Goal: Task Accomplishment & Management: Use online tool/utility

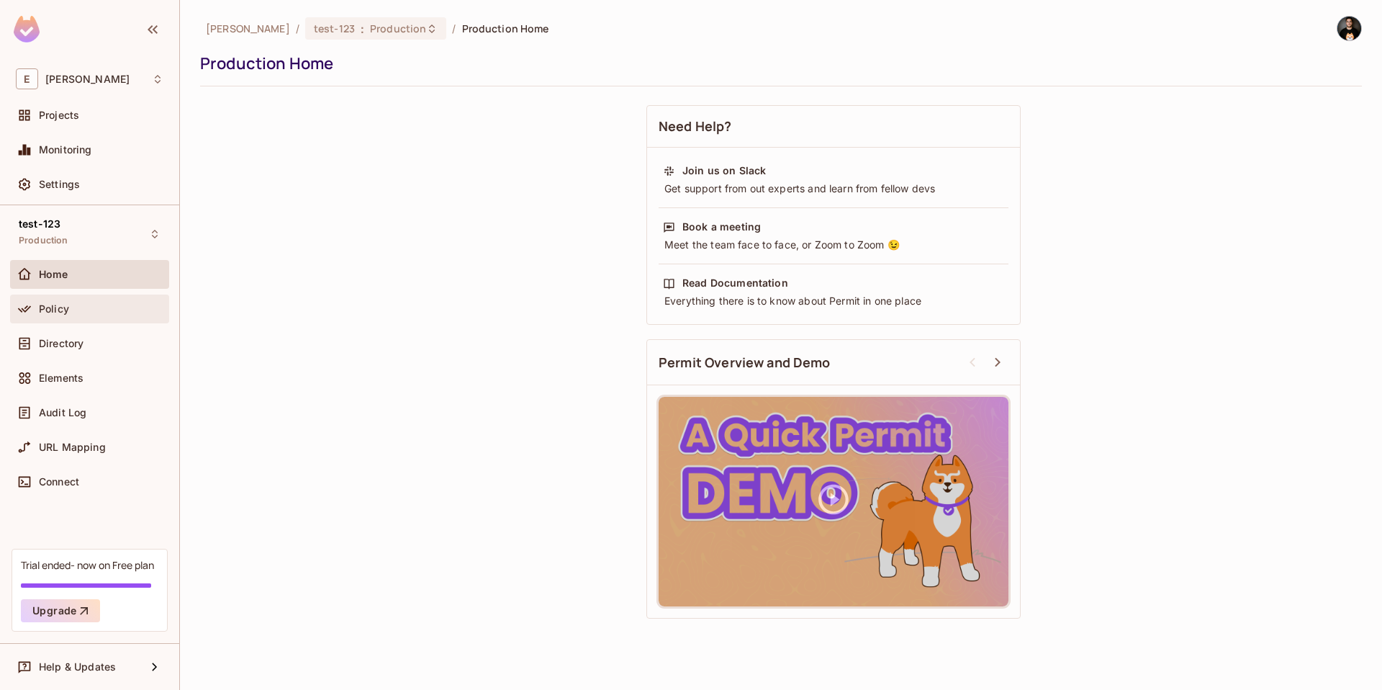
click at [86, 304] on div "Policy" at bounding box center [101, 309] width 125 height 12
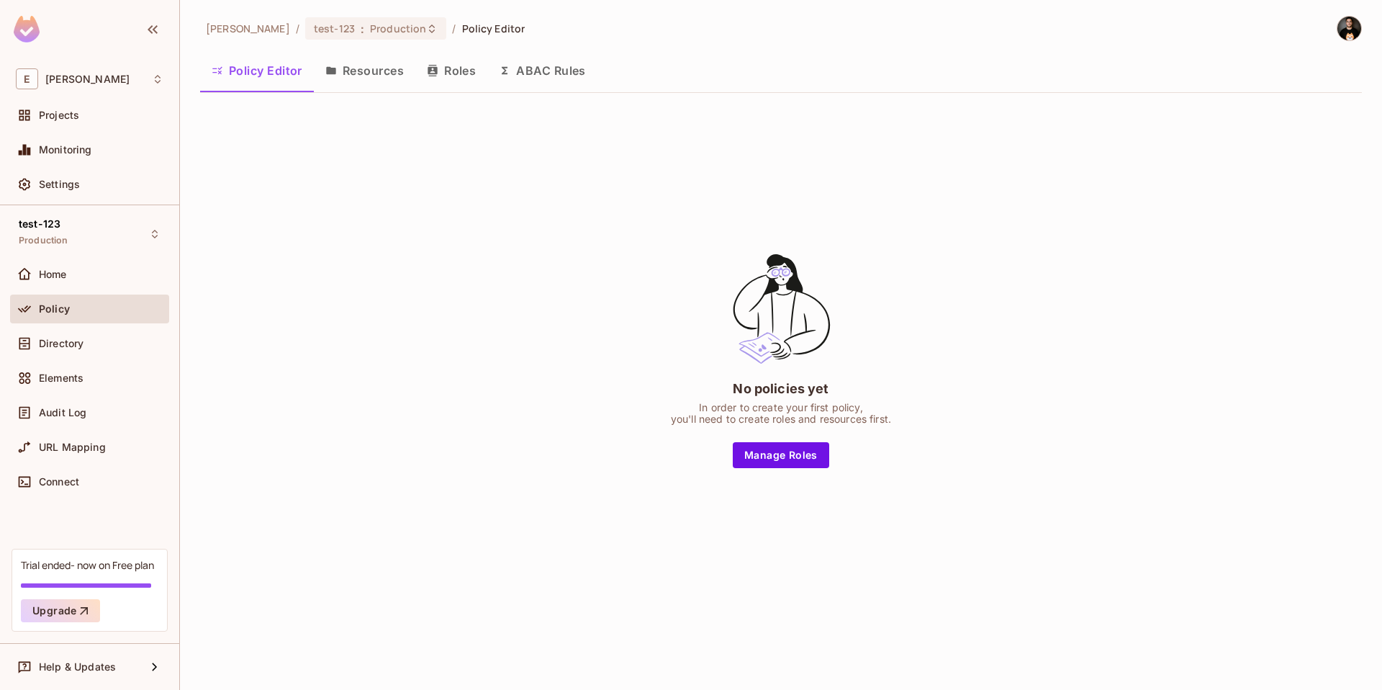
click at [591, 153] on div "No policies yet In order to create your first policy, you'll need to create rol…" at bounding box center [781, 359] width 1162 height 510
click at [379, 76] on button "Resources" at bounding box center [364, 71] width 101 height 36
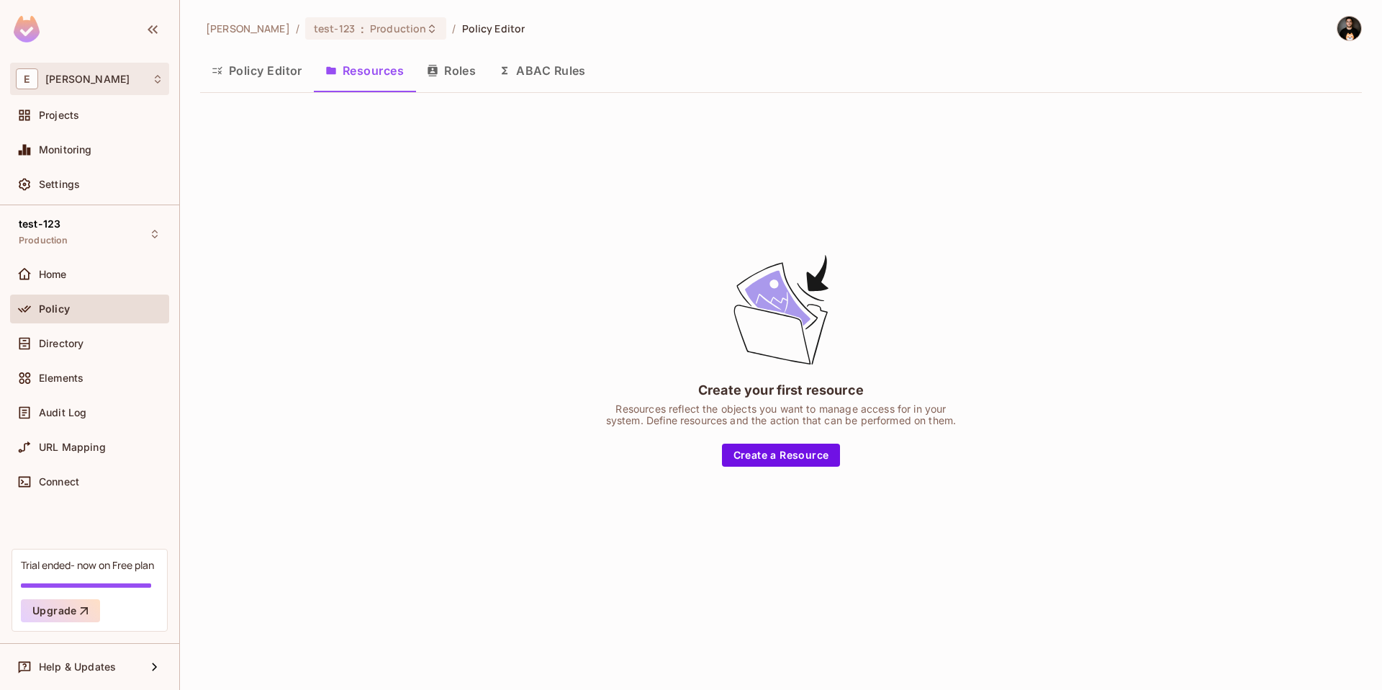
click at [57, 77] on div "E Eli" at bounding box center [90, 78] width 148 height 21
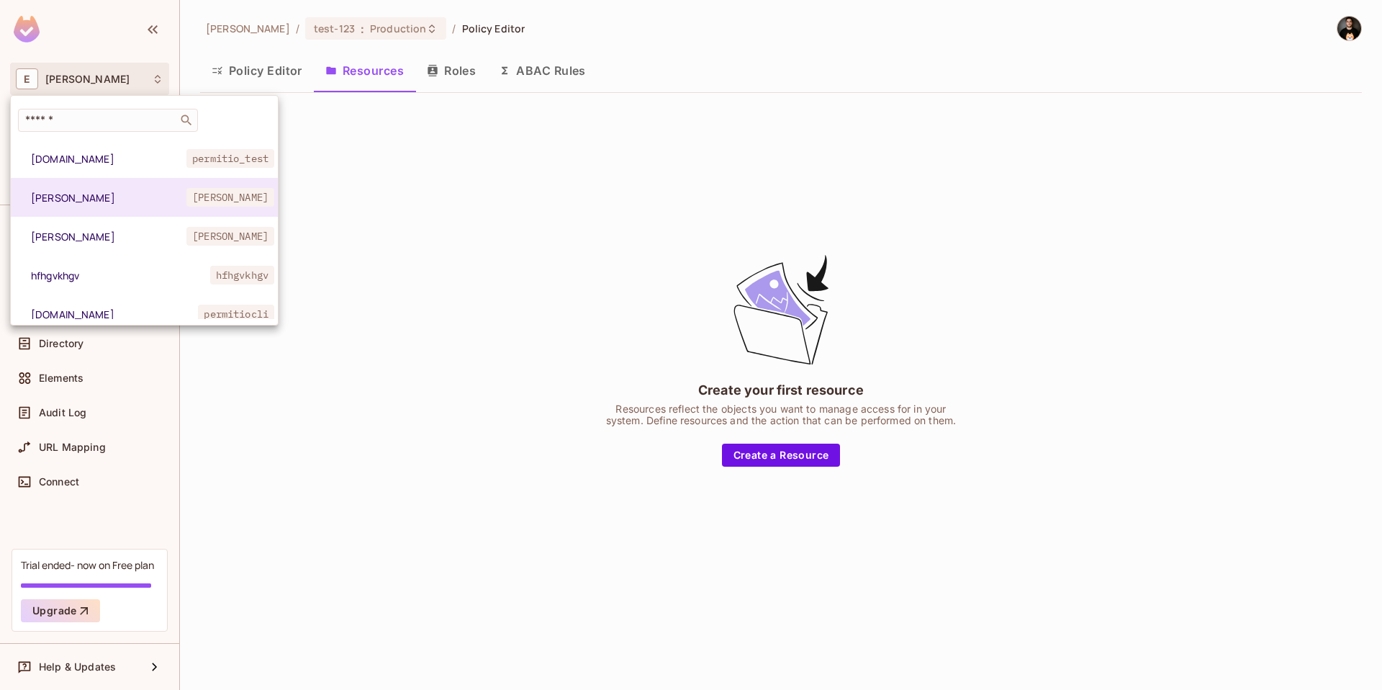
click at [430, 158] on div at bounding box center [691, 345] width 1382 height 690
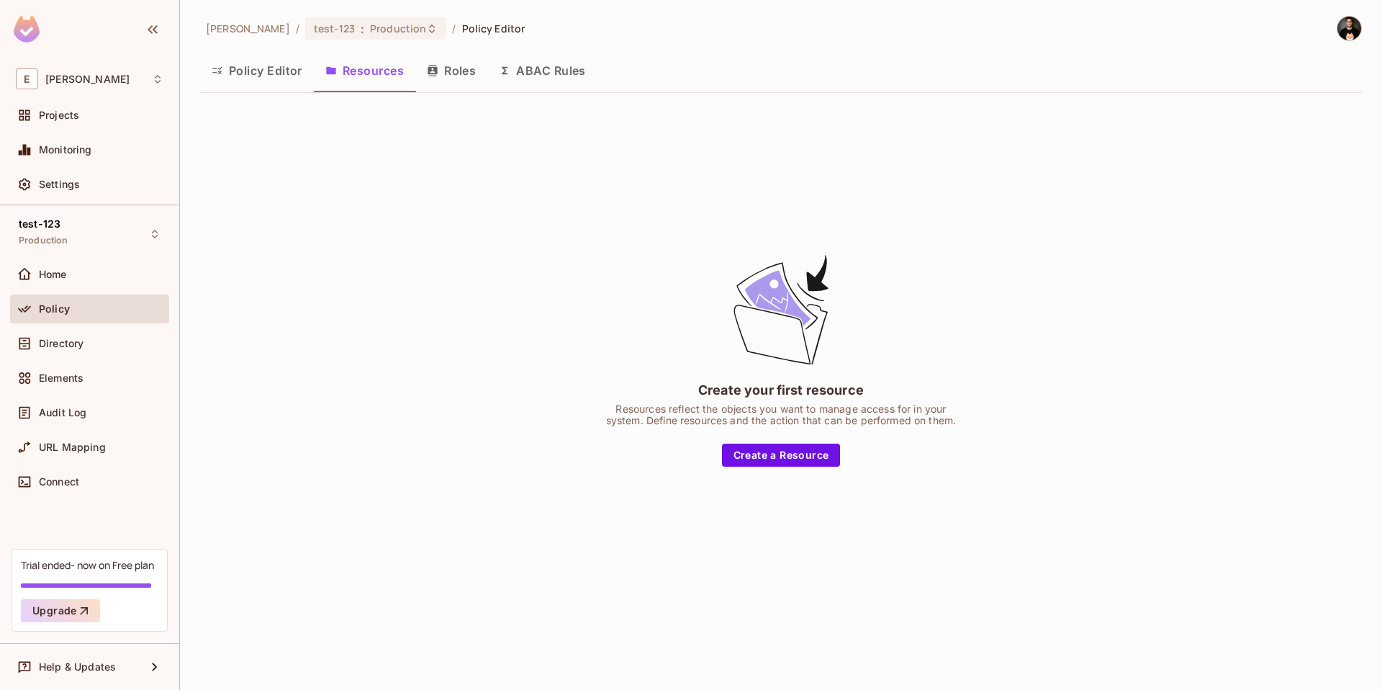
click at [275, 70] on button "Policy Editor" at bounding box center [257, 71] width 114 height 36
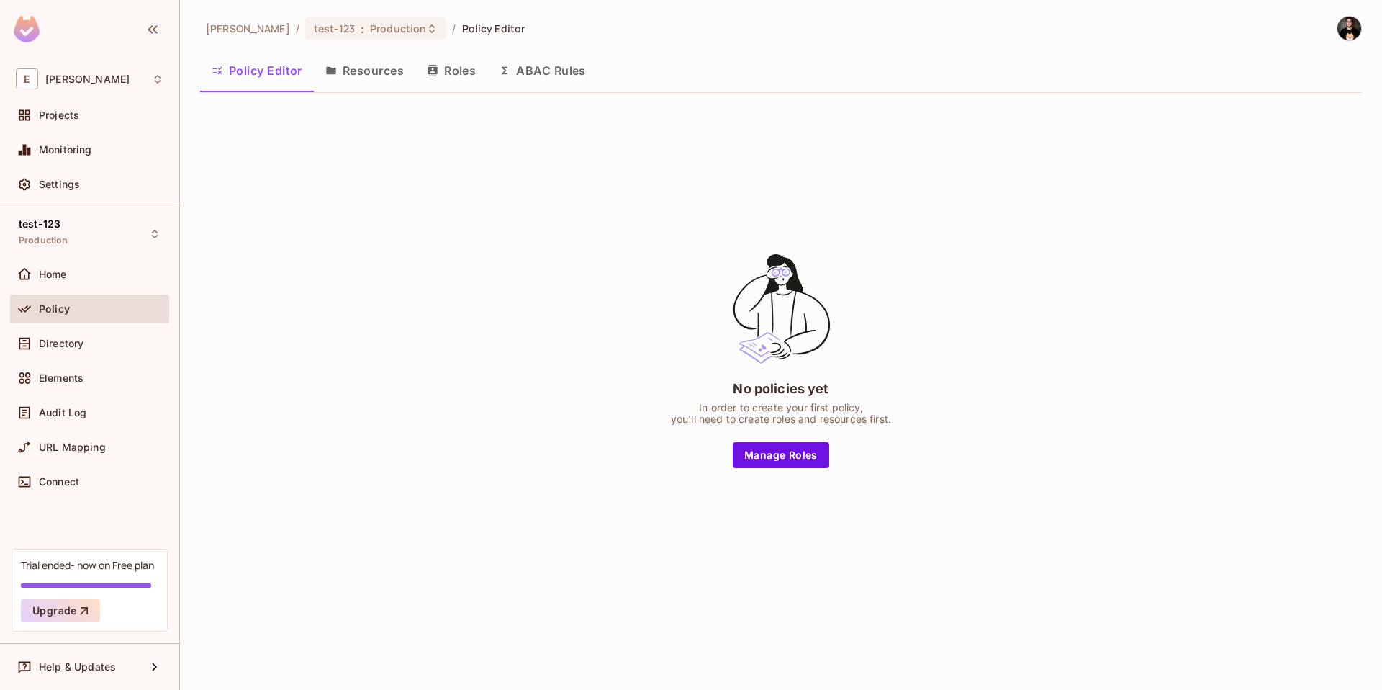
click at [373, 76] on button "Resources" at bounding box center [364, 71] width 101 height 36
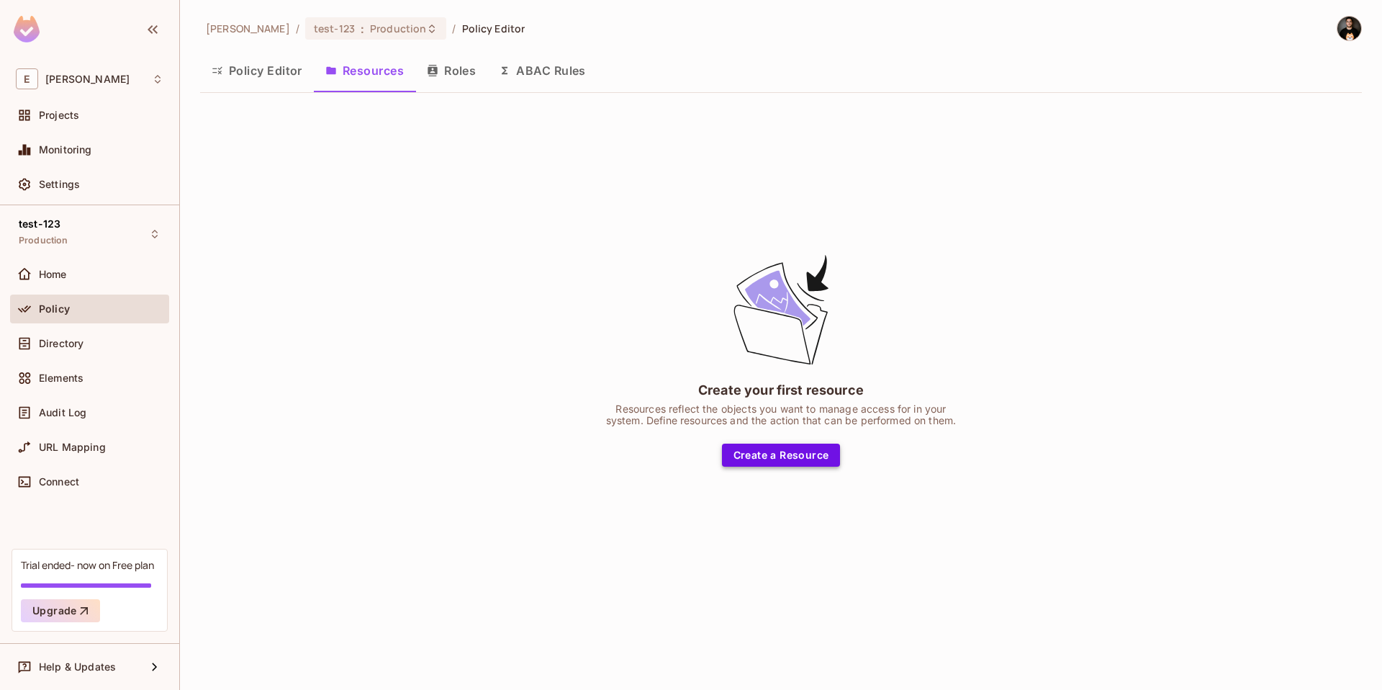
click at [787, 449] on button "Create a Resource" at bounding box center [781, 454] width 119 height 23
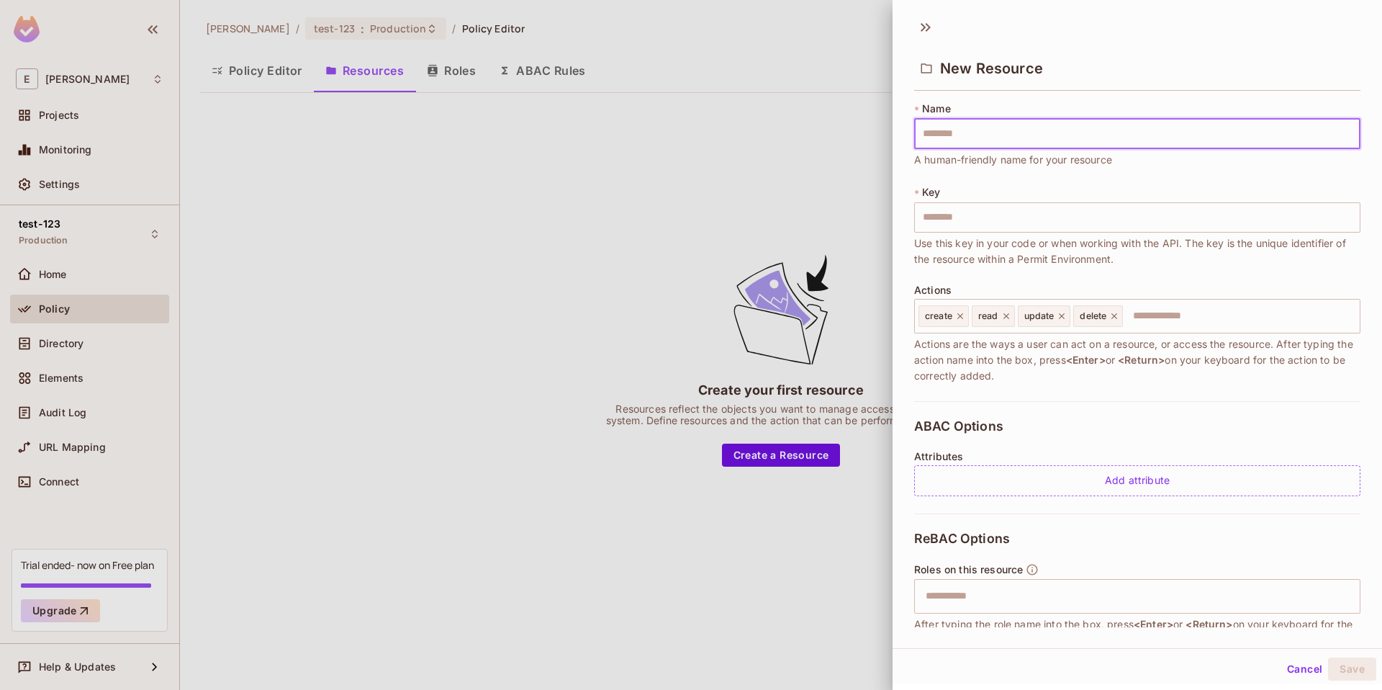
click at [967, 135] on input "text" at bounding box center [1137, 134] width 446 height 30
type input "******"
click at [1345, 664] on button "Save" at bounding box center [1352, 668] width 48 height 23
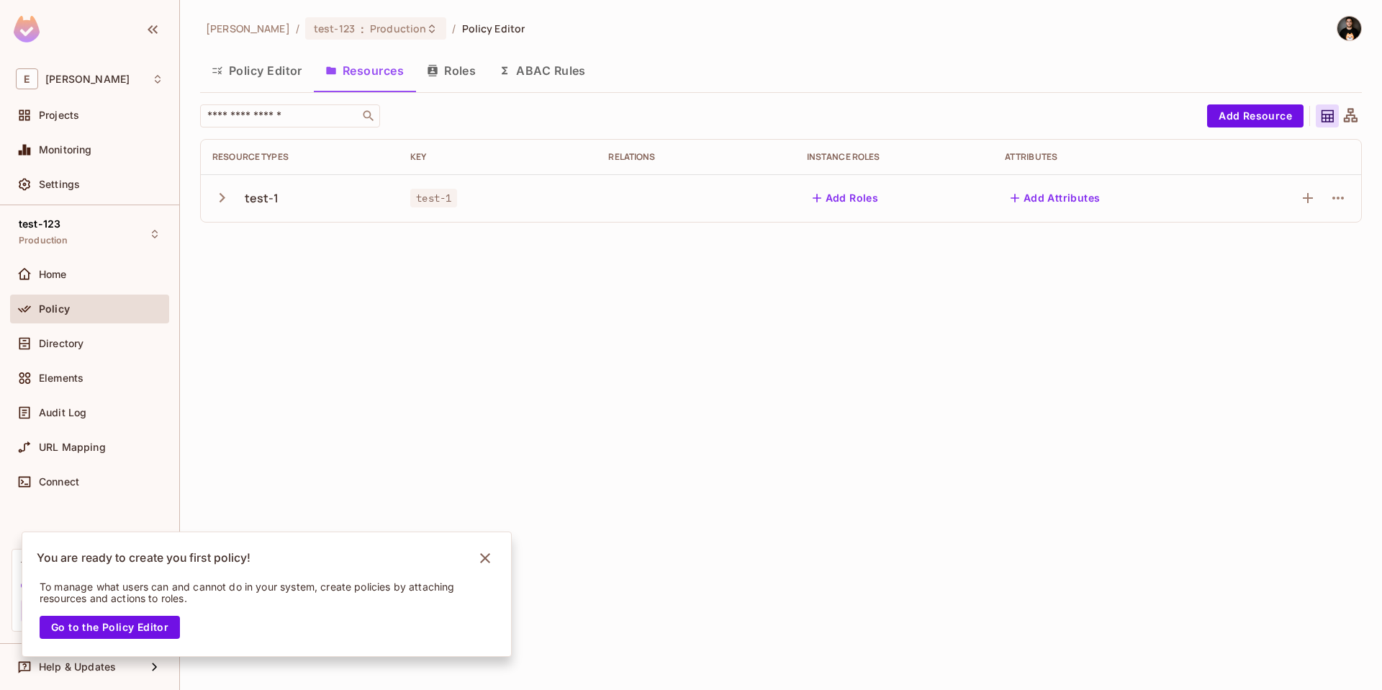
click at [270, 72] on button "Policy Editor" at bounding box center [257, 71] width 114 height 36
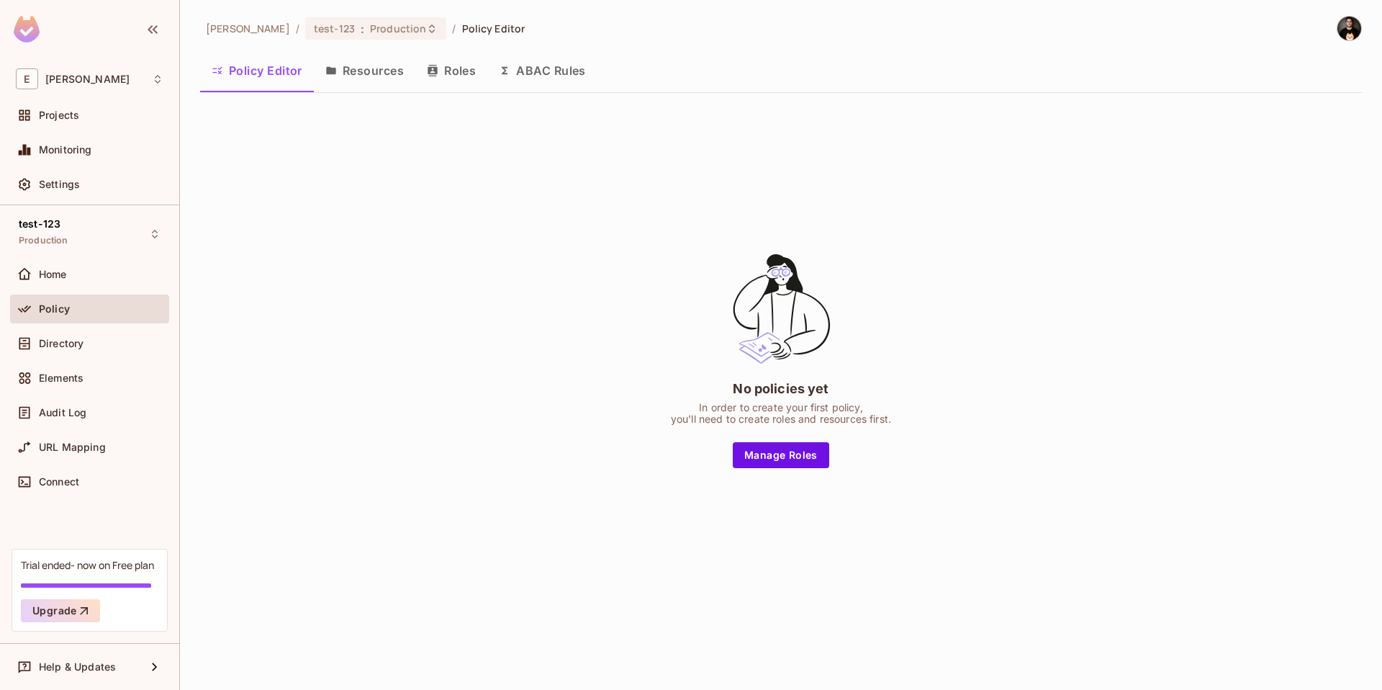
click at [1352, 30] on img at bounding box center [1349, 29] width 24 height 24
click at [1296, 156] on li "Log out" at bounding box center [1352, 156] width 278 height 23
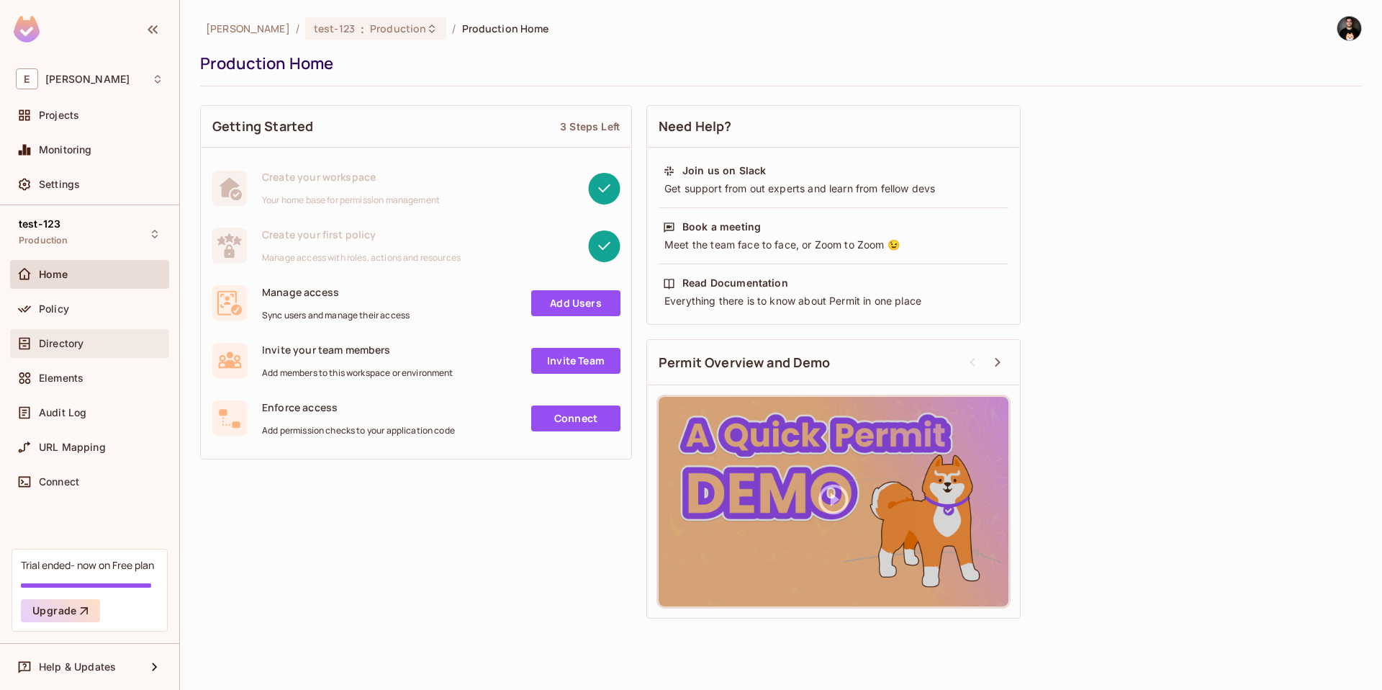
click at [67, 347] on span "Directory" at bounding box center [61, 344] width 45 height 12
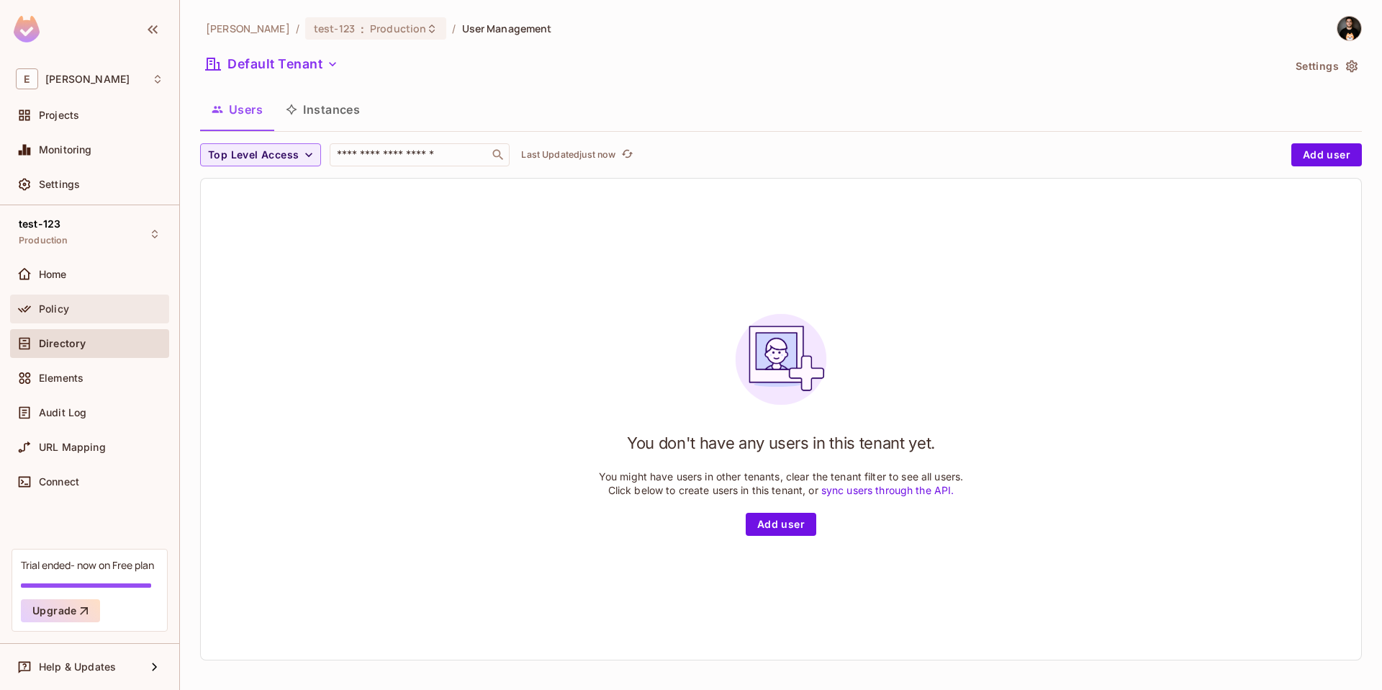
click at [69, 319] on div "Policy" at bounding box center [89, 308] width 159 height 29
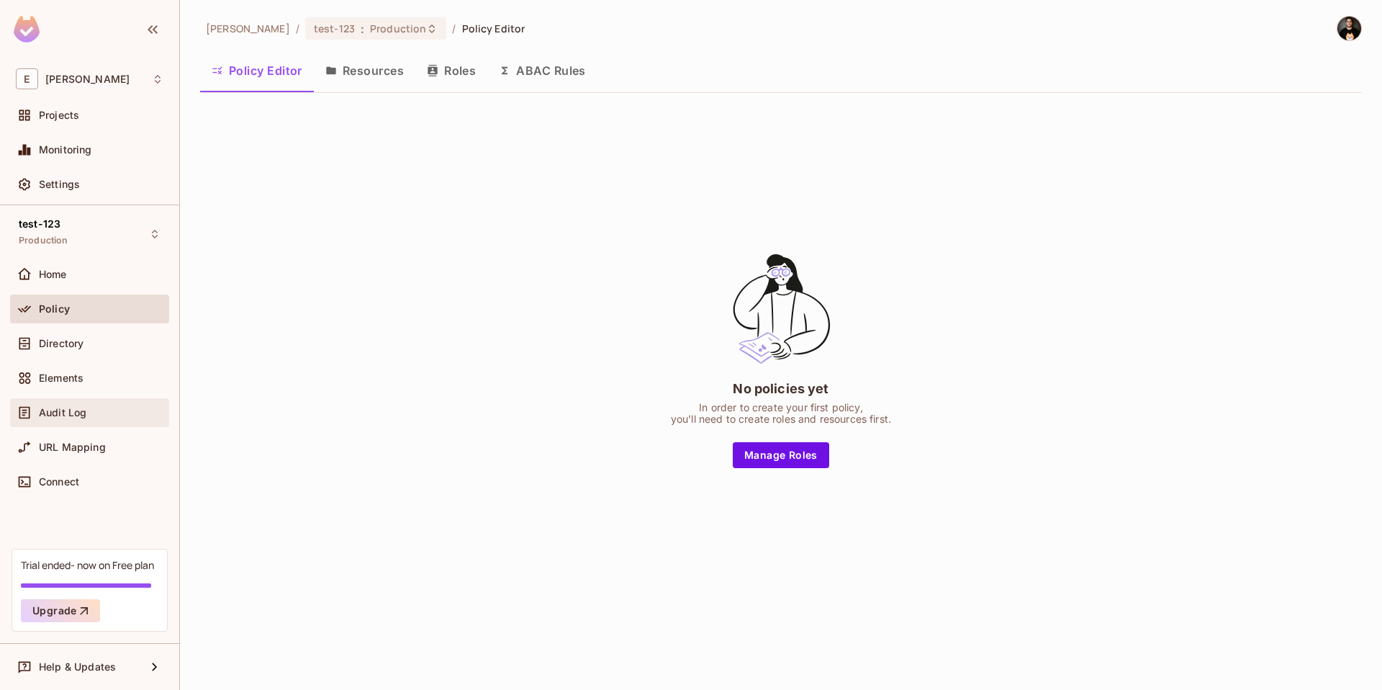
click at [79, 415] on span "Audit Log" at bounding box center [63, 413] width 48 height 12
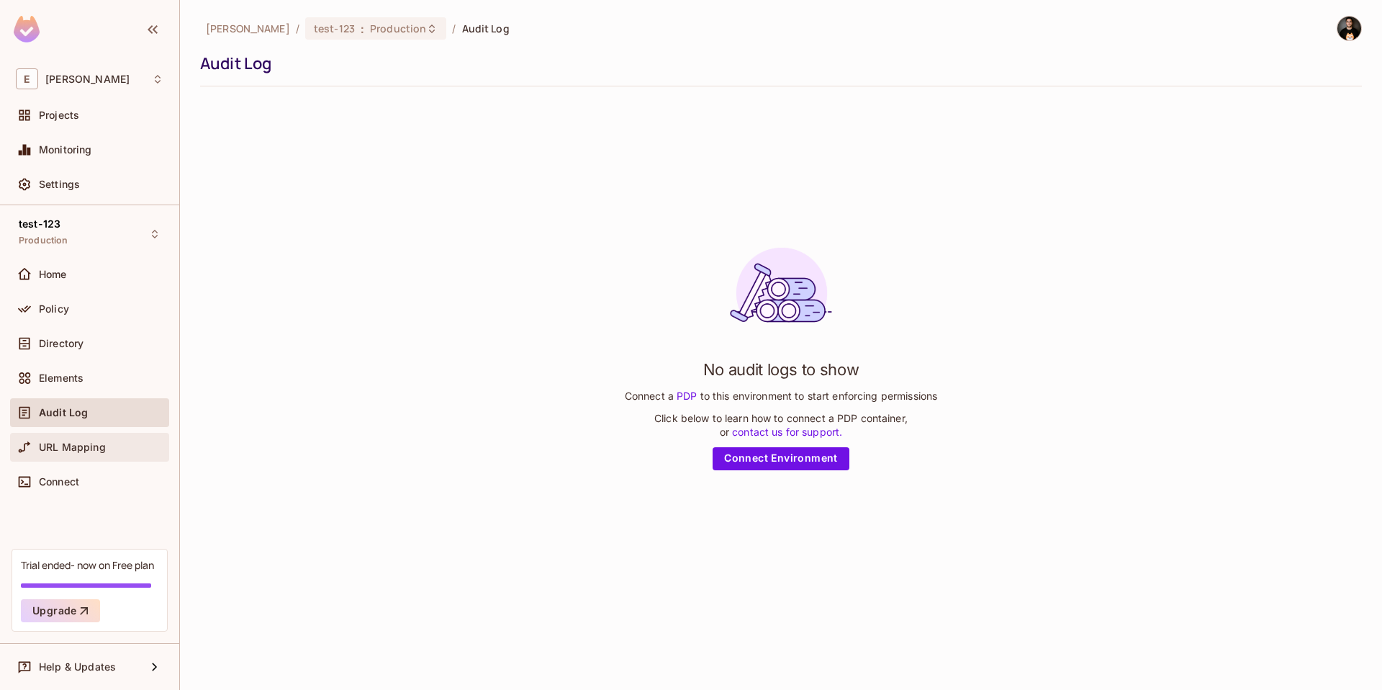
click at [78, 443] on span "URL Mapping" at bounding box center [72, 447] width 67 height 12
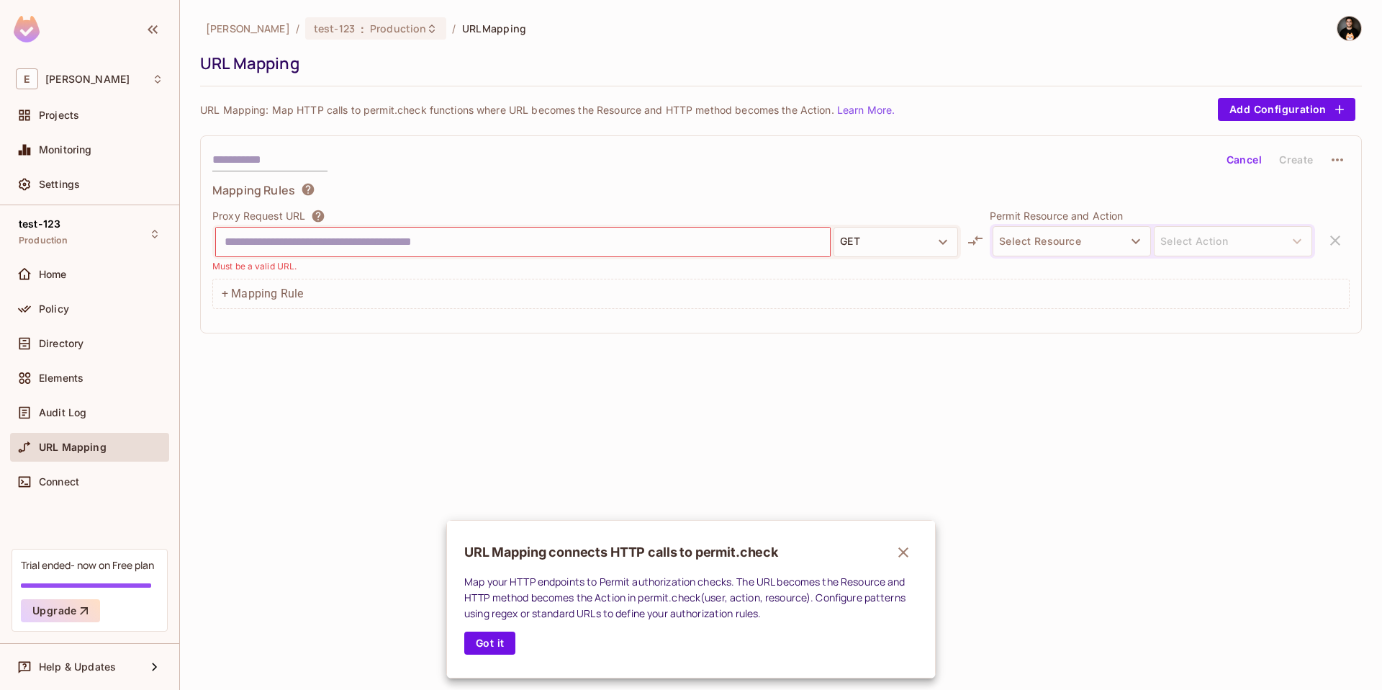
click at [79, 472] on div at bounding box center [691, 345] width 1382 height 690
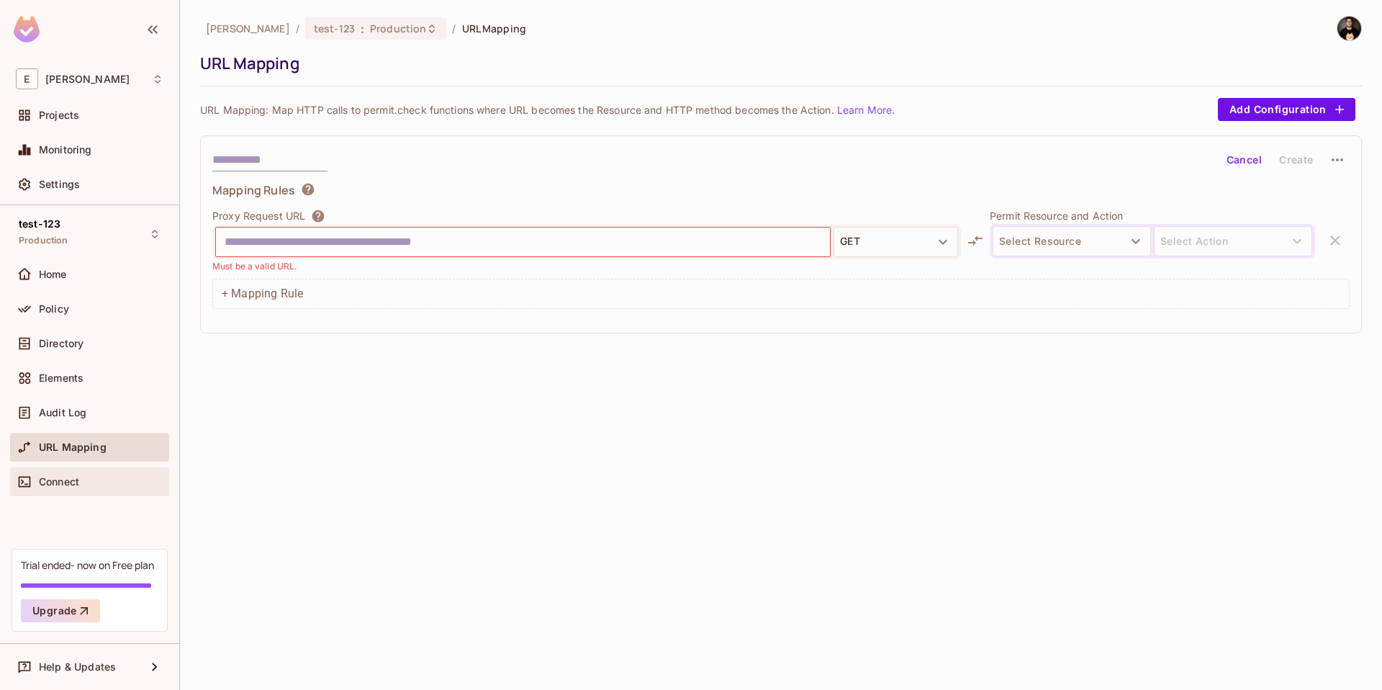
click at [76, 477] on span "Connect" at bounding box center [59, 482] width 40 height 12
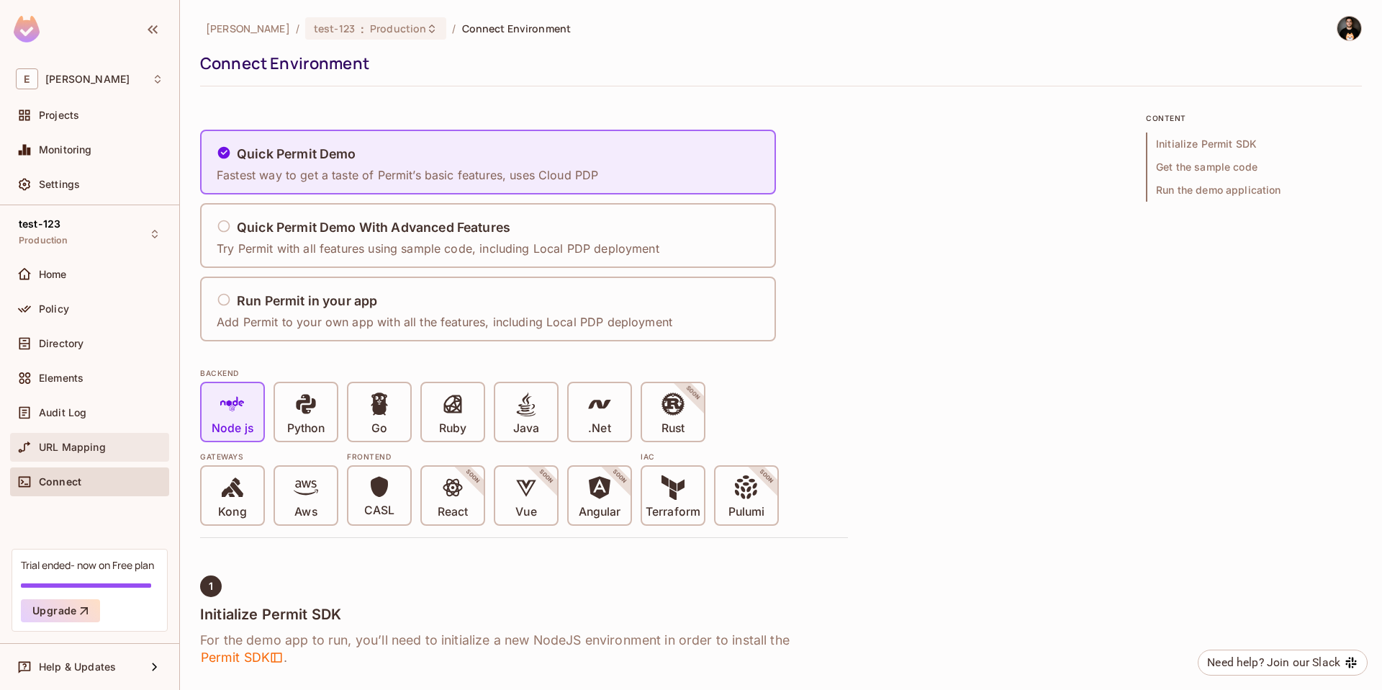
click at [78, 441] on span "URL Mapping" at bounding box center [72, 447] width 67 height 12
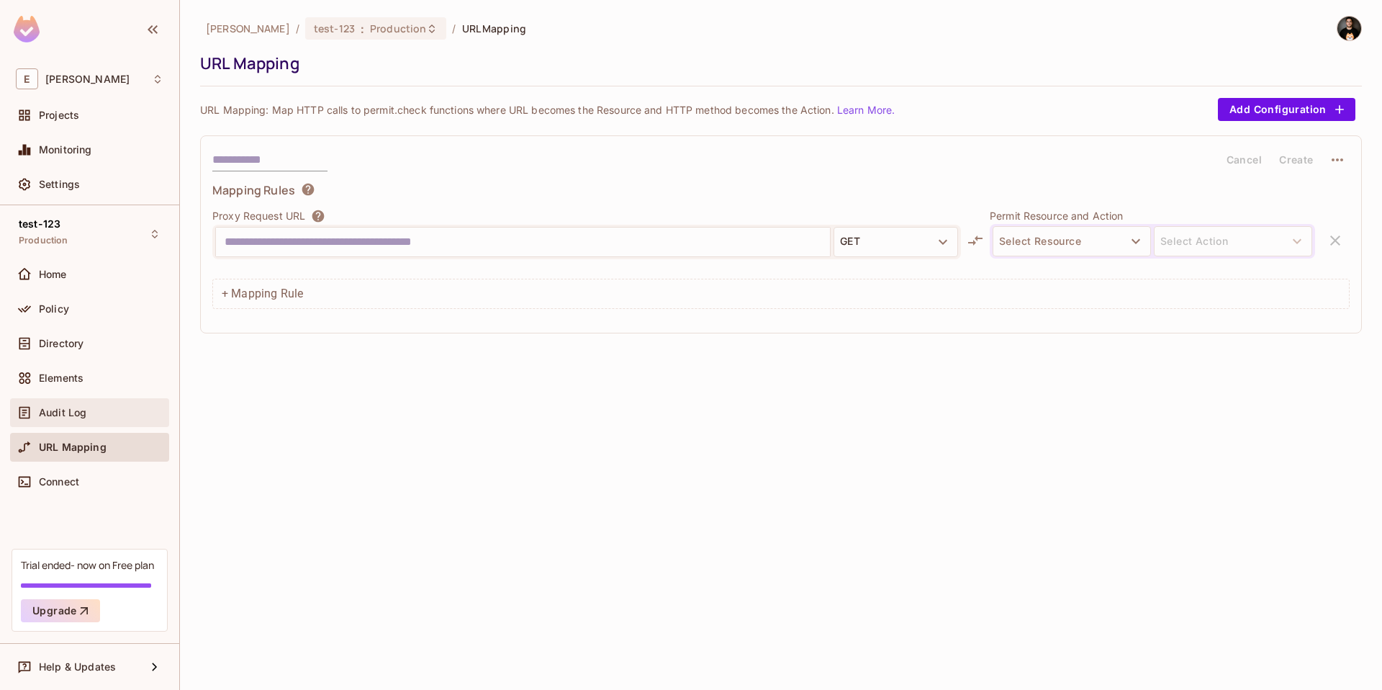
click at [80, 419] on div "Audit Log" at bounding box center [90, 412] width 148 height 17
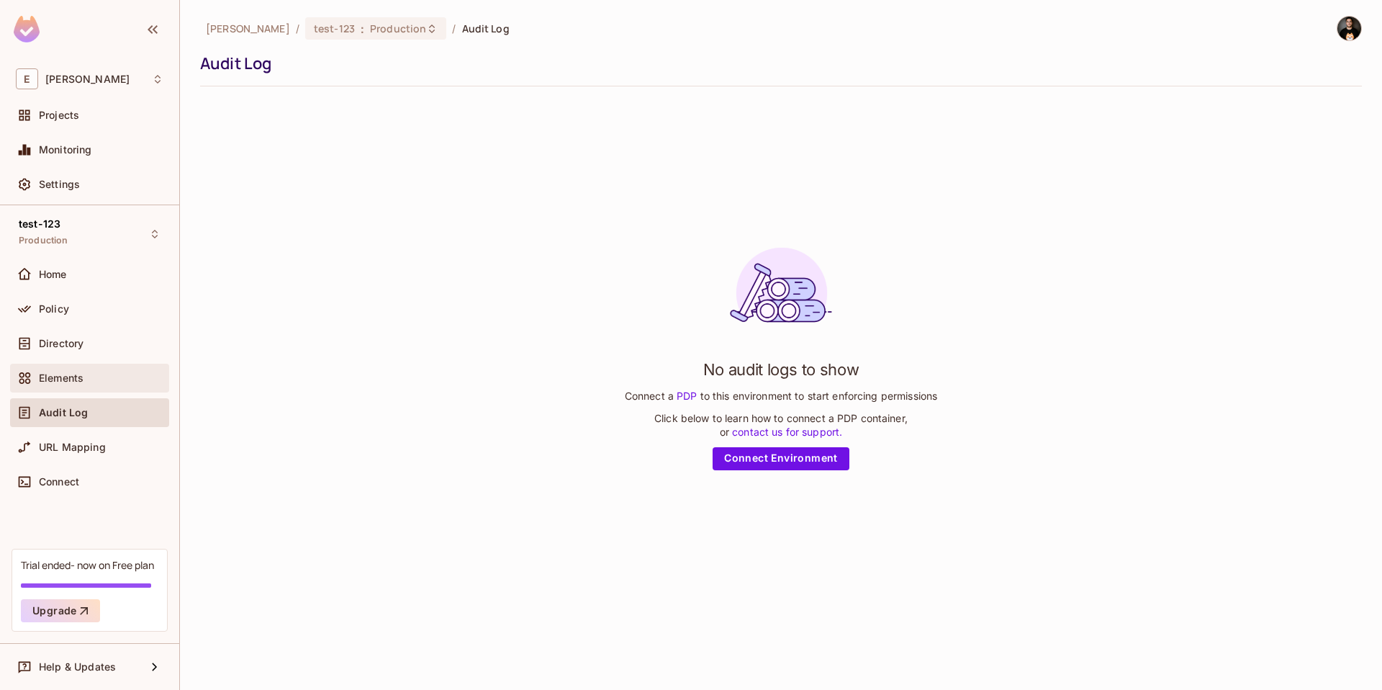
click at [85, 384] on div "Elements" at bounding box center [90, 377] width 148 height 17
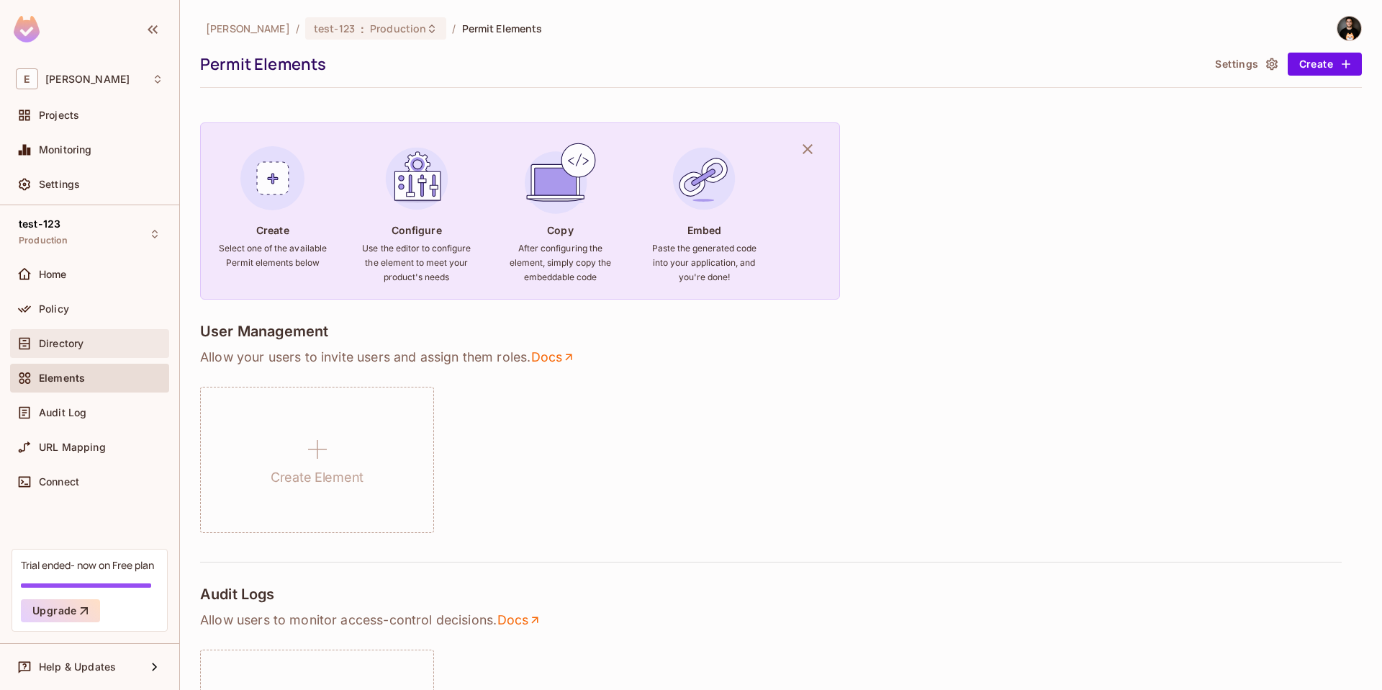
click at [86, 349] on div "Directory" at bounding box center [90, 343] width 148 height 17
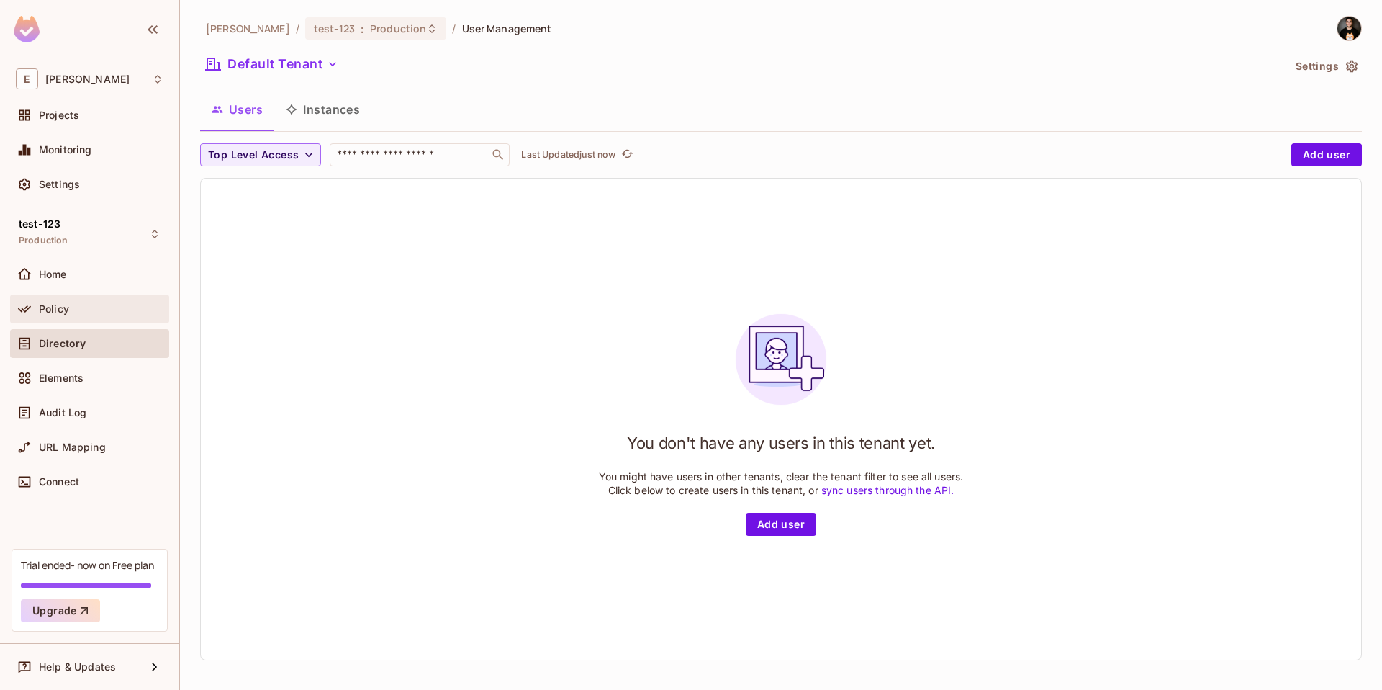
click at [78, 312] on div "Policy" at bounding box center [101, 309] width 125 height 12
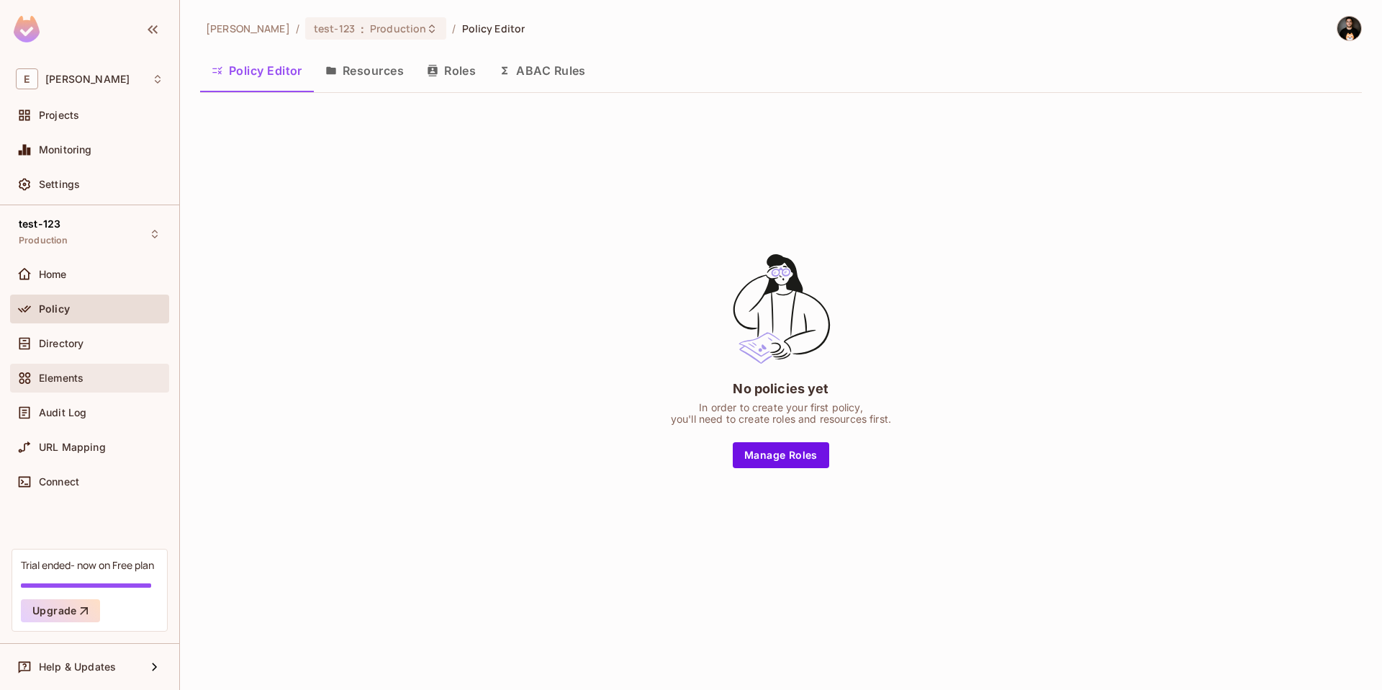
click at [66, 376] on span "Elements" at bounding box center [61, 378] width 45 height 12
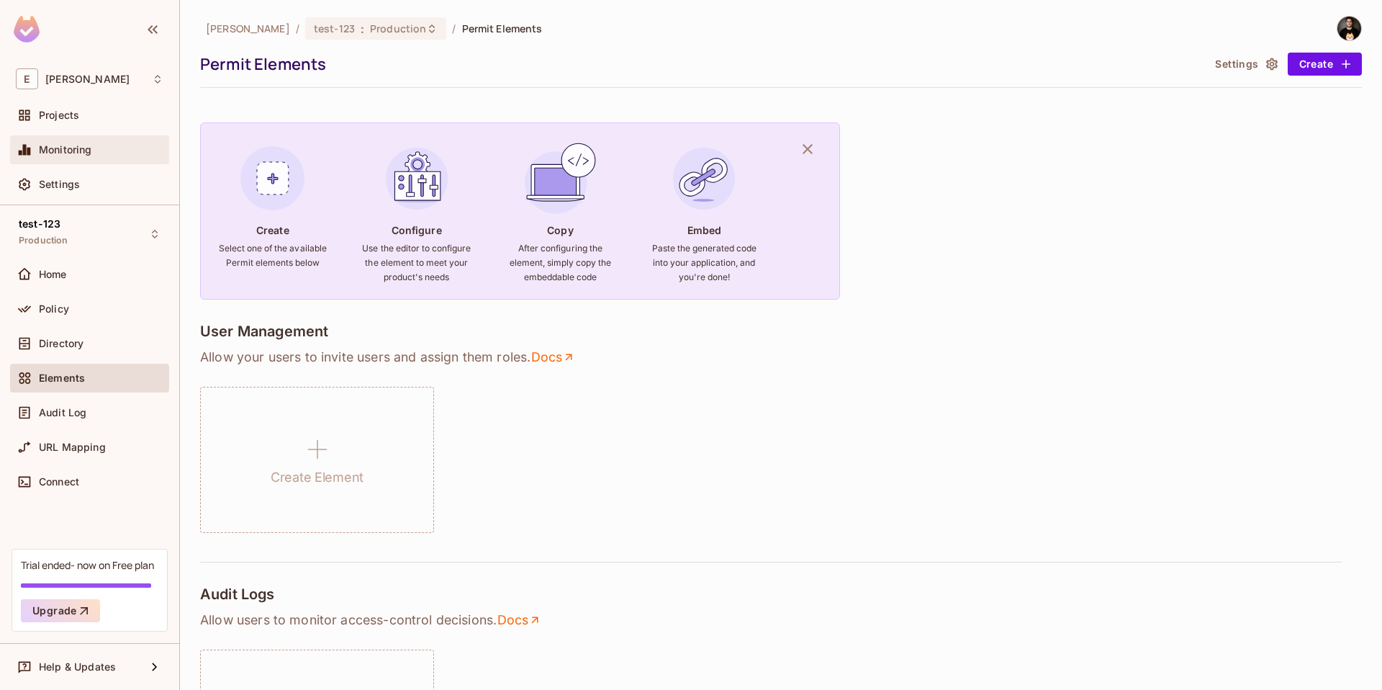
click at [89, 158] on div "Monitoring" at bounding box center [90, 149] width 148 height 17
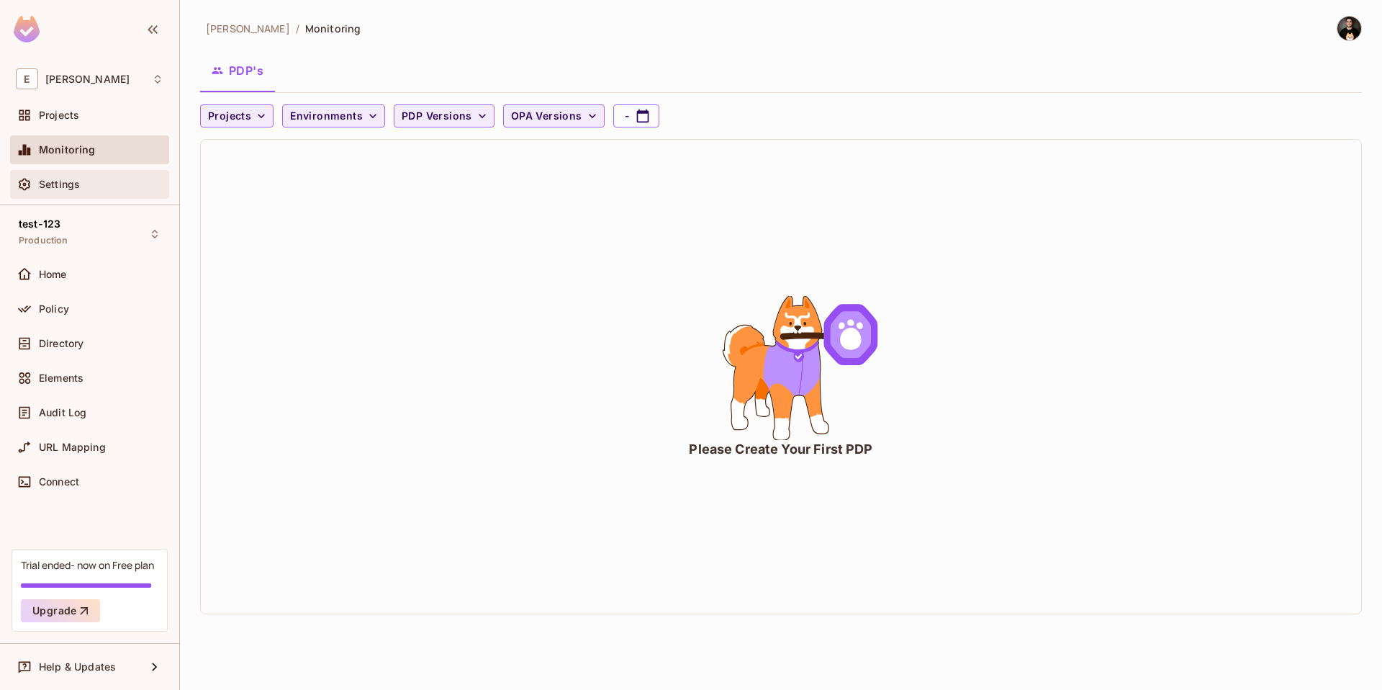
click at [89, 182] on div "Settings" at bounding box center [101, 185] width 125 height 12
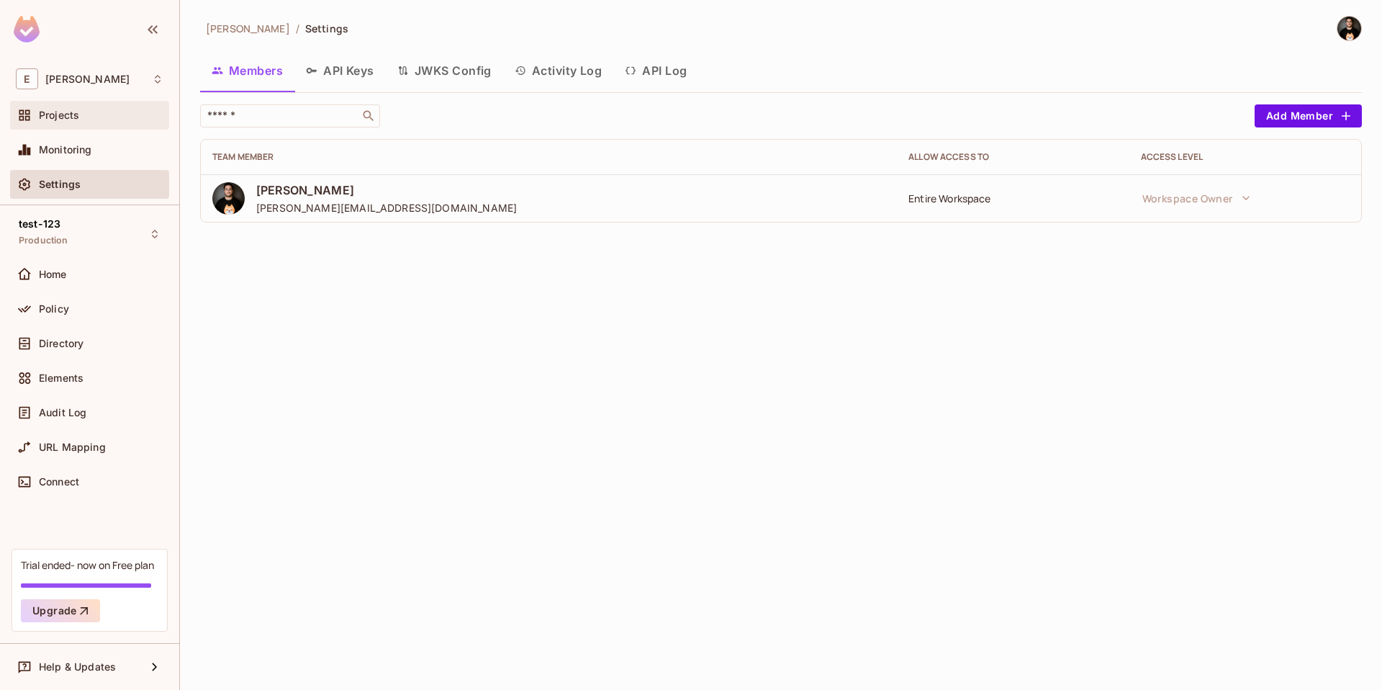
click at [96, 120] on div "Projects" at bounding box center [101, 115] width 125 height 12
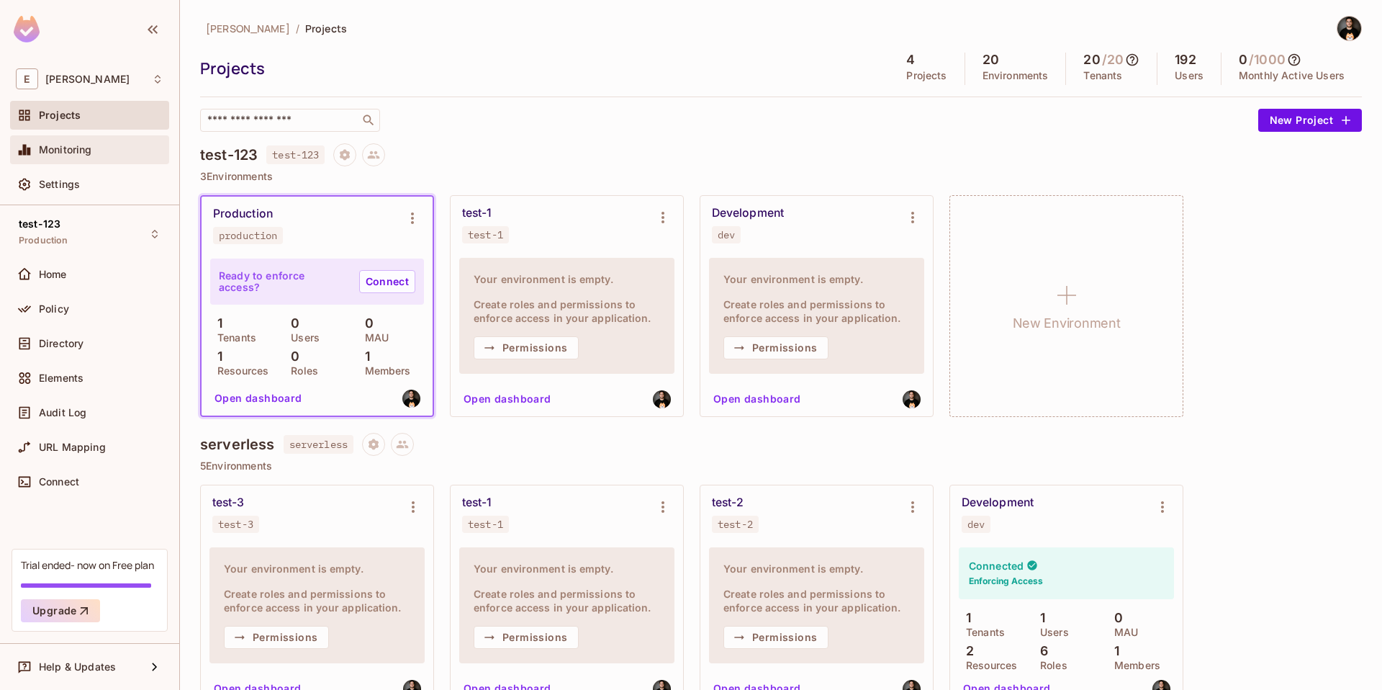
click at [78, 149] on span "Monitoring" at bounding box center [65, 150] width 53 height 12
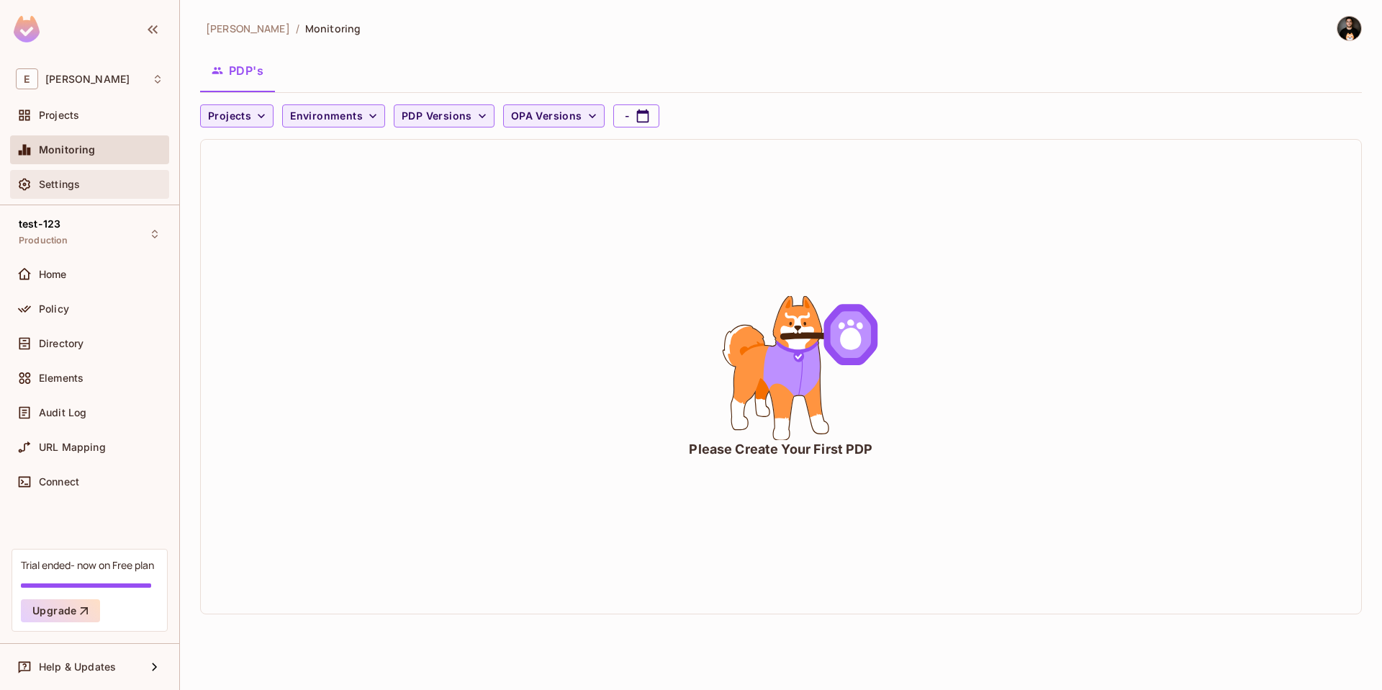
click at [70, 176] on div "Settings" at bounding box center [90, 184] width 148 height 17
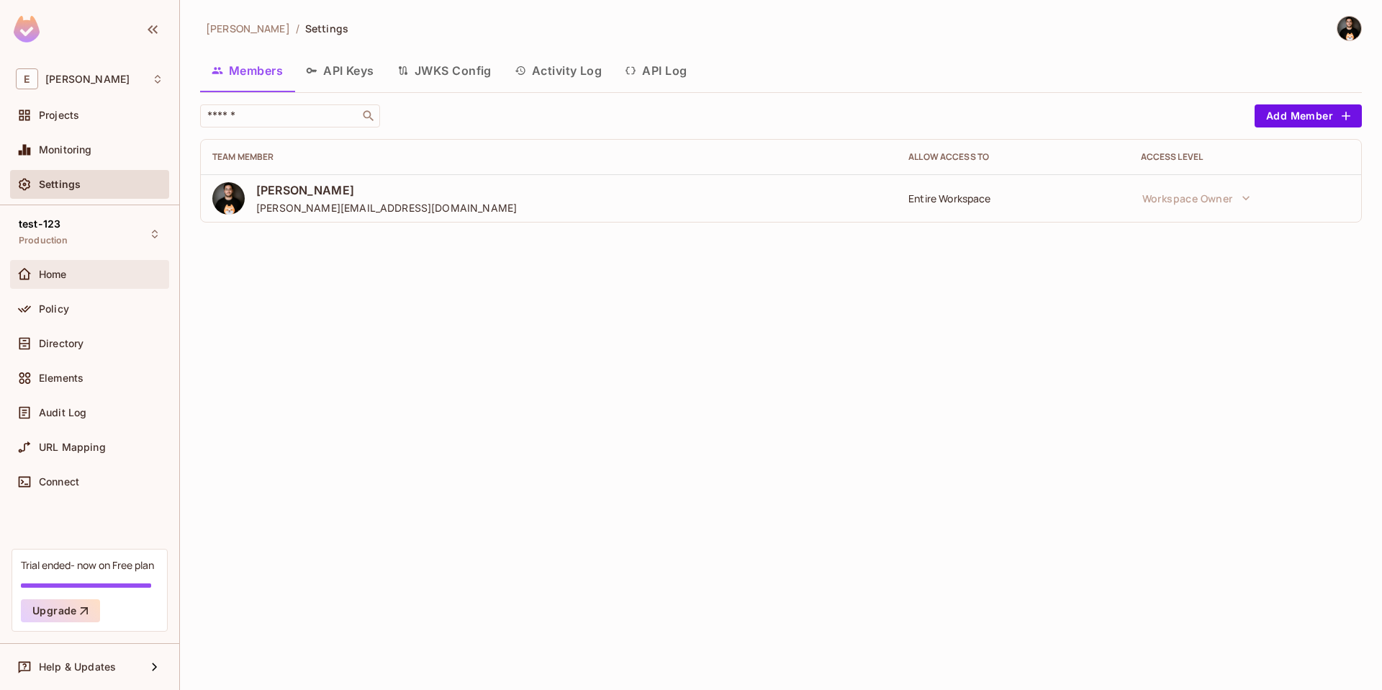
click at [50, 276] on span "Home" at bounding box center [53, 274] width 28 height 12
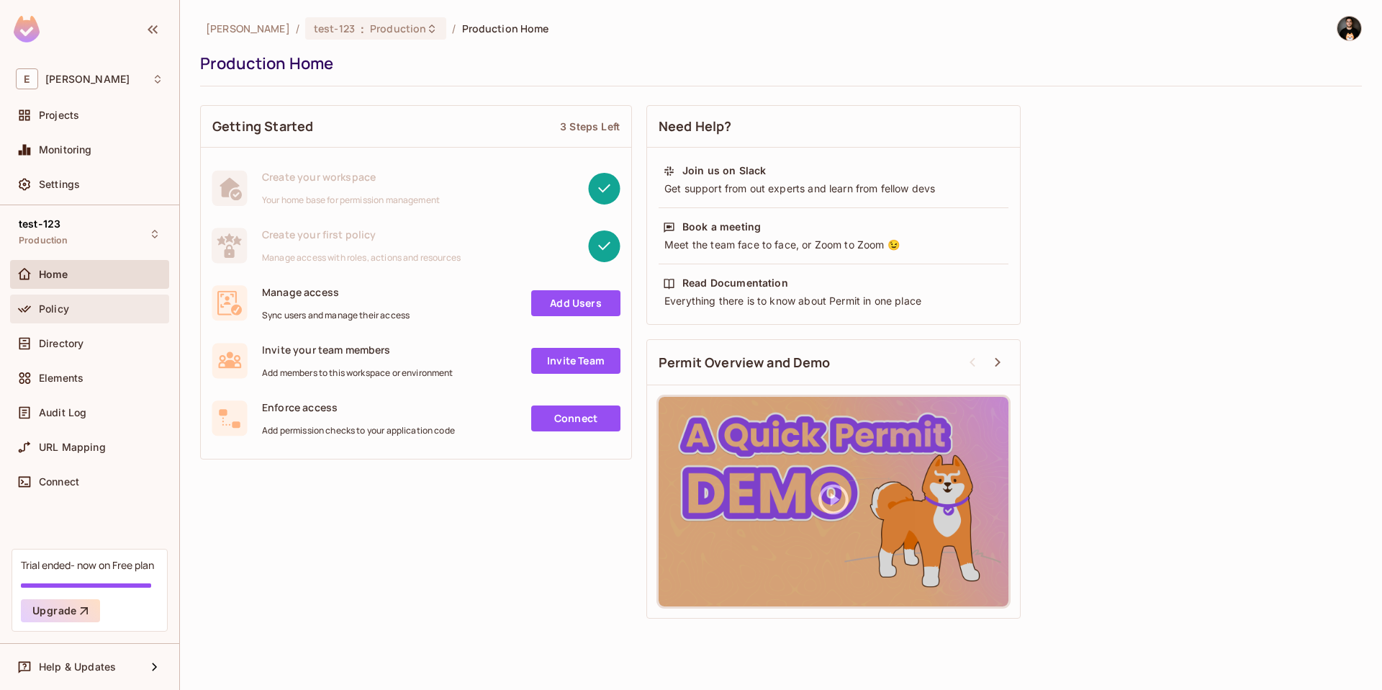
click at [50, 308] on span "Policy" at bounding box center [54, 309] width 30 height 12
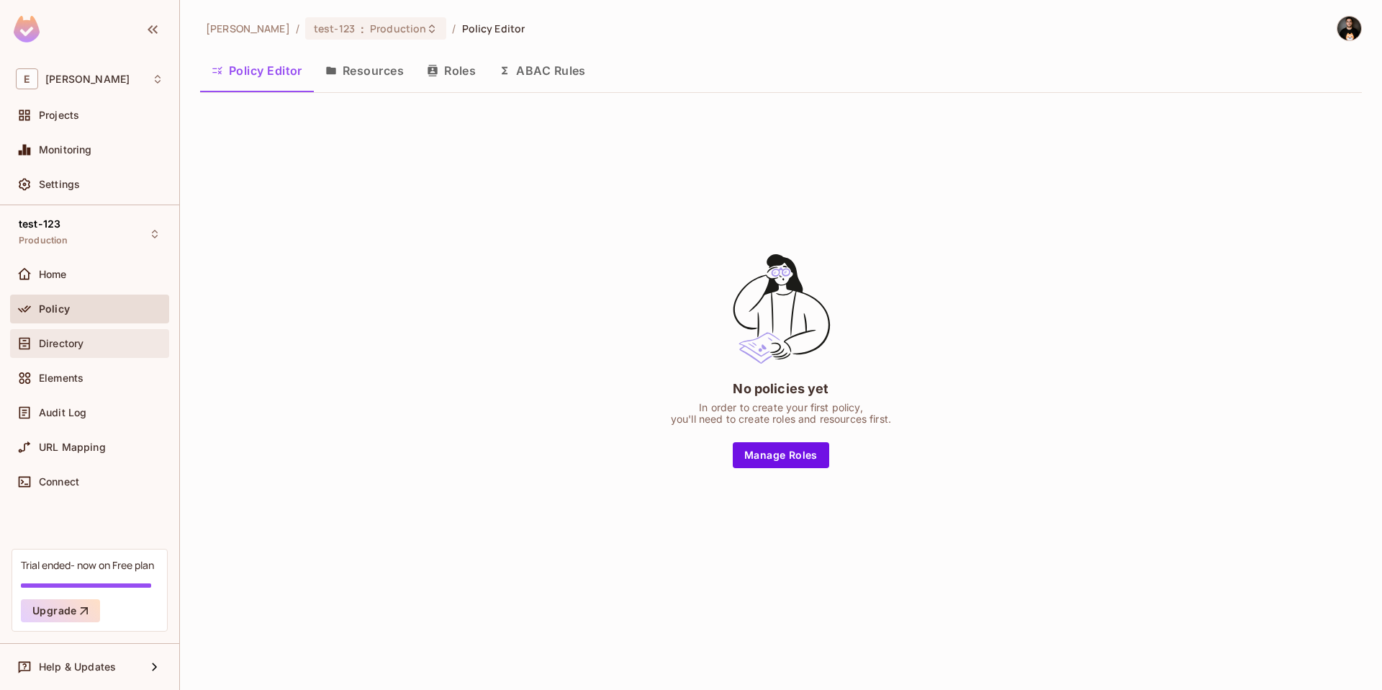
click at [72, 339] on span "Directory" at bounding box center [61, 344] width 45 height 12
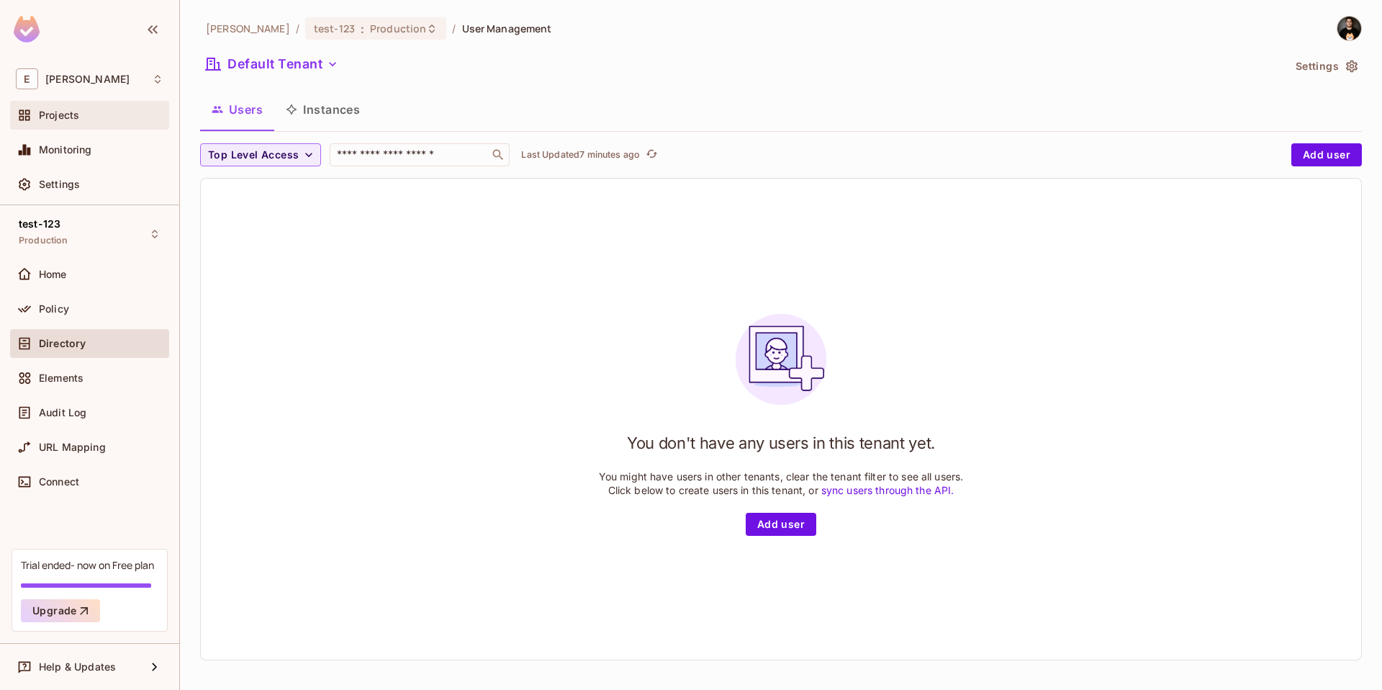
click at [92, 124] on div "Projects" at bounding box center [90, 115] width 148 height 17
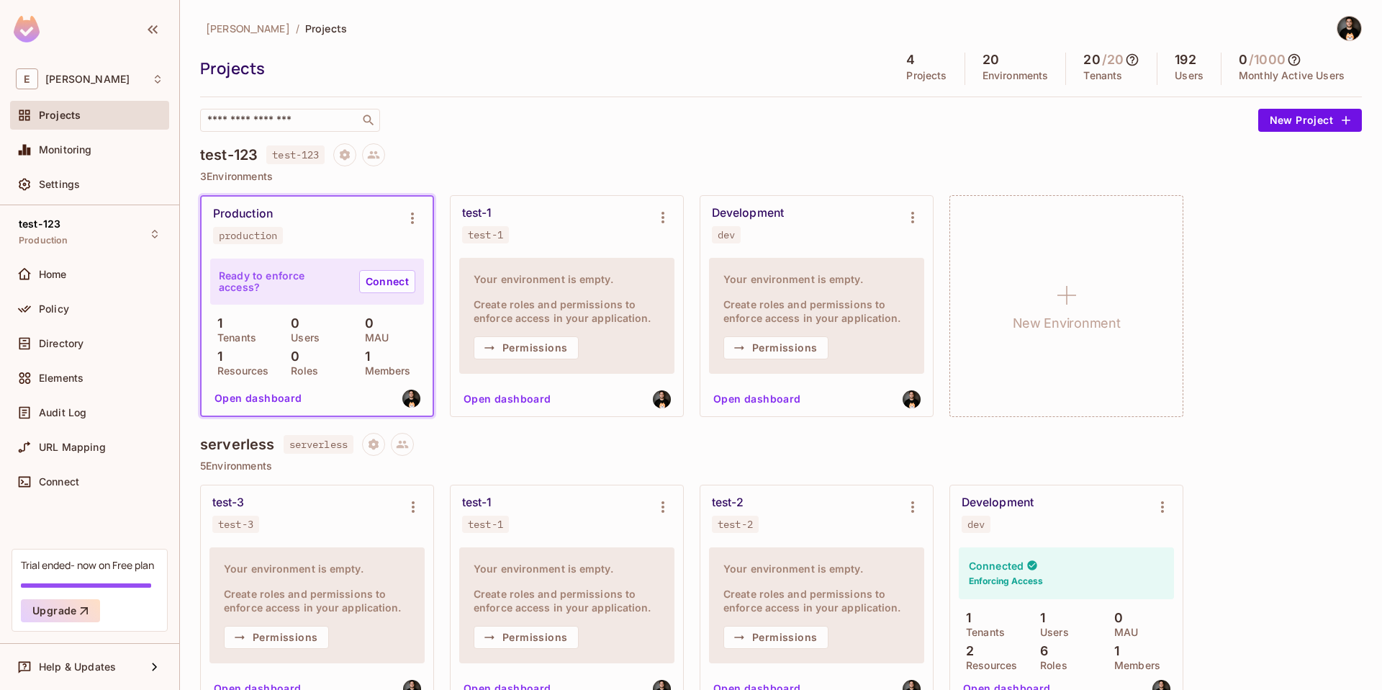
click at [489, 397] on button "Open dashboard" at bounding box center [507, 398] width 99 height 23
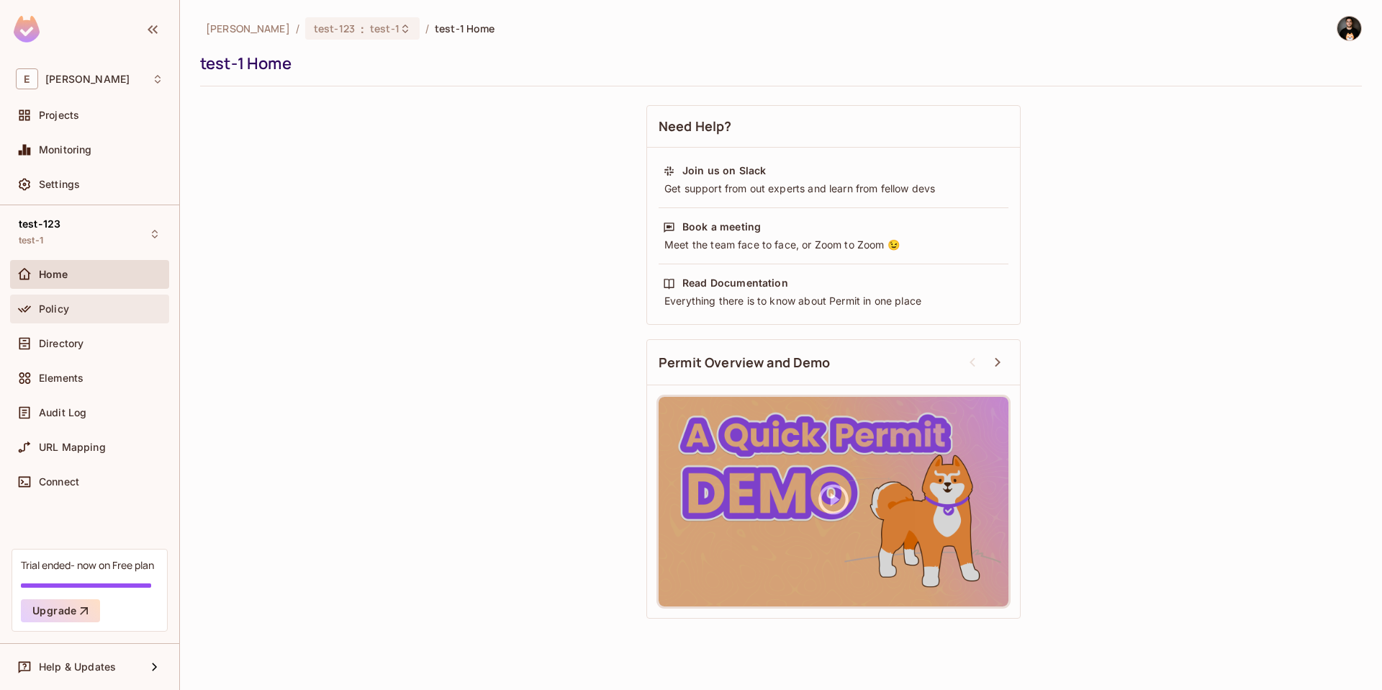
click at [84, 300] on div "Policy" at bounding box center [90, 308] width 148 height 17
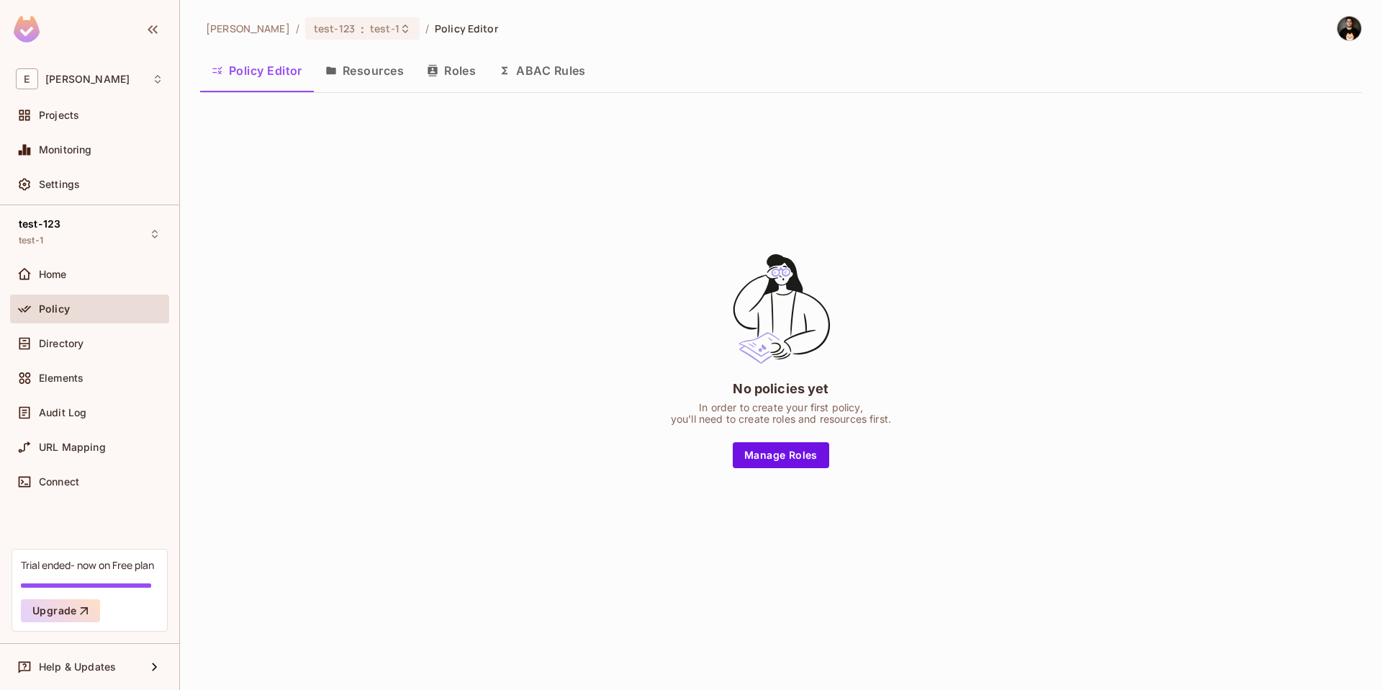
click at [374, 75] on button "Resources" at bounding box center [364, 71] width 101 height 36
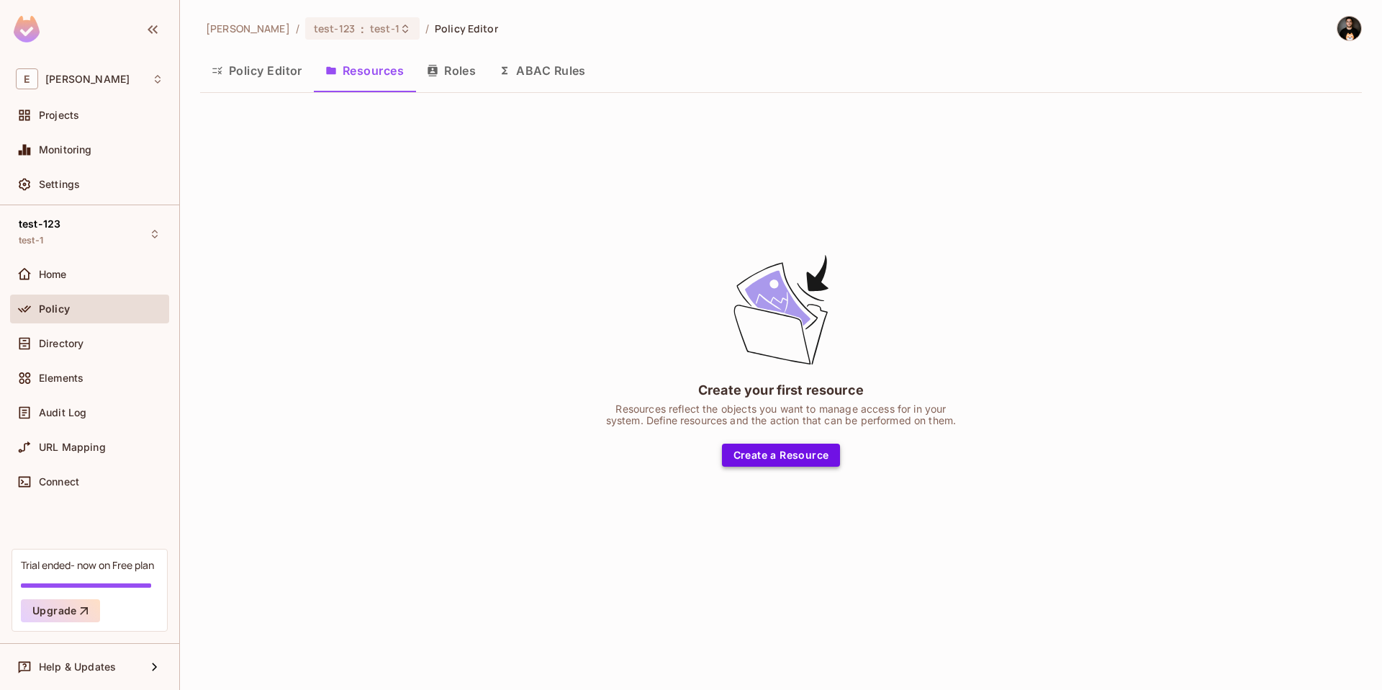
click at [772, 452] on button "Create a Resource" at bounding box center [781, 454] width 119 height 23
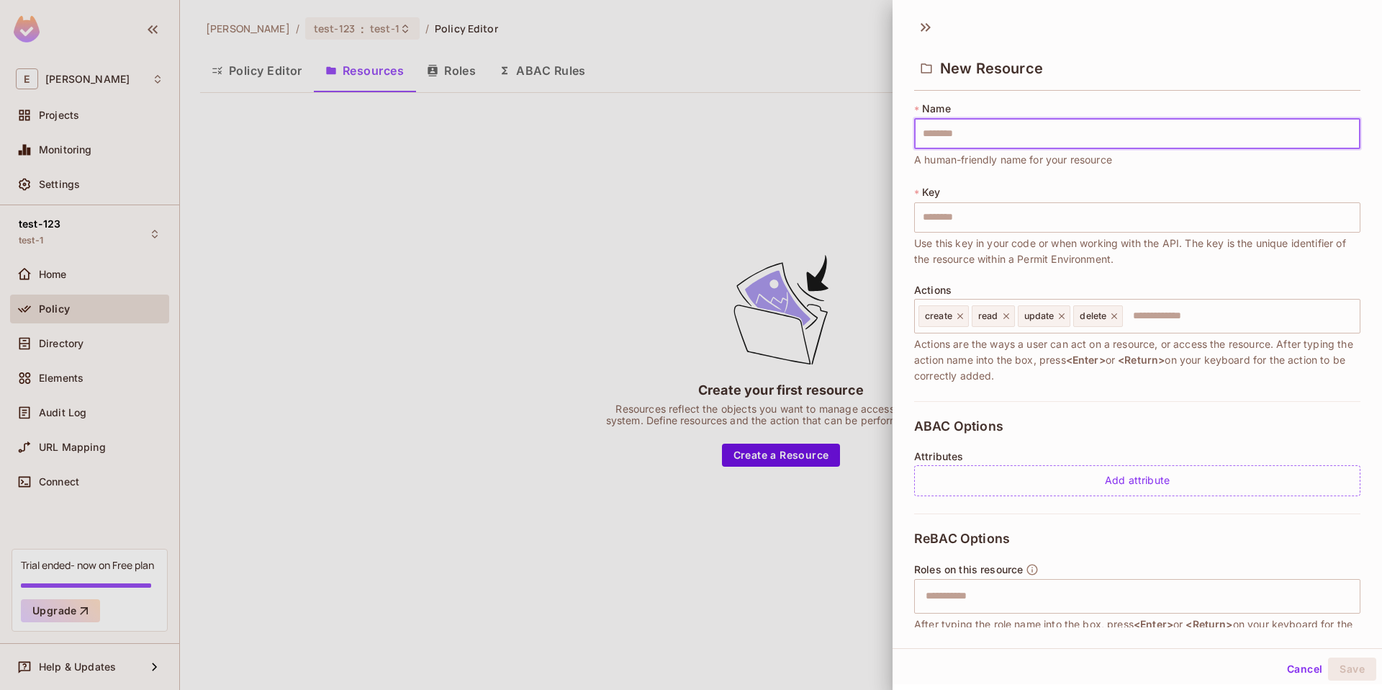
click at [1029, 137] on input "text" at bounding box center [1137, 134] width 446 height 30
type input "******"
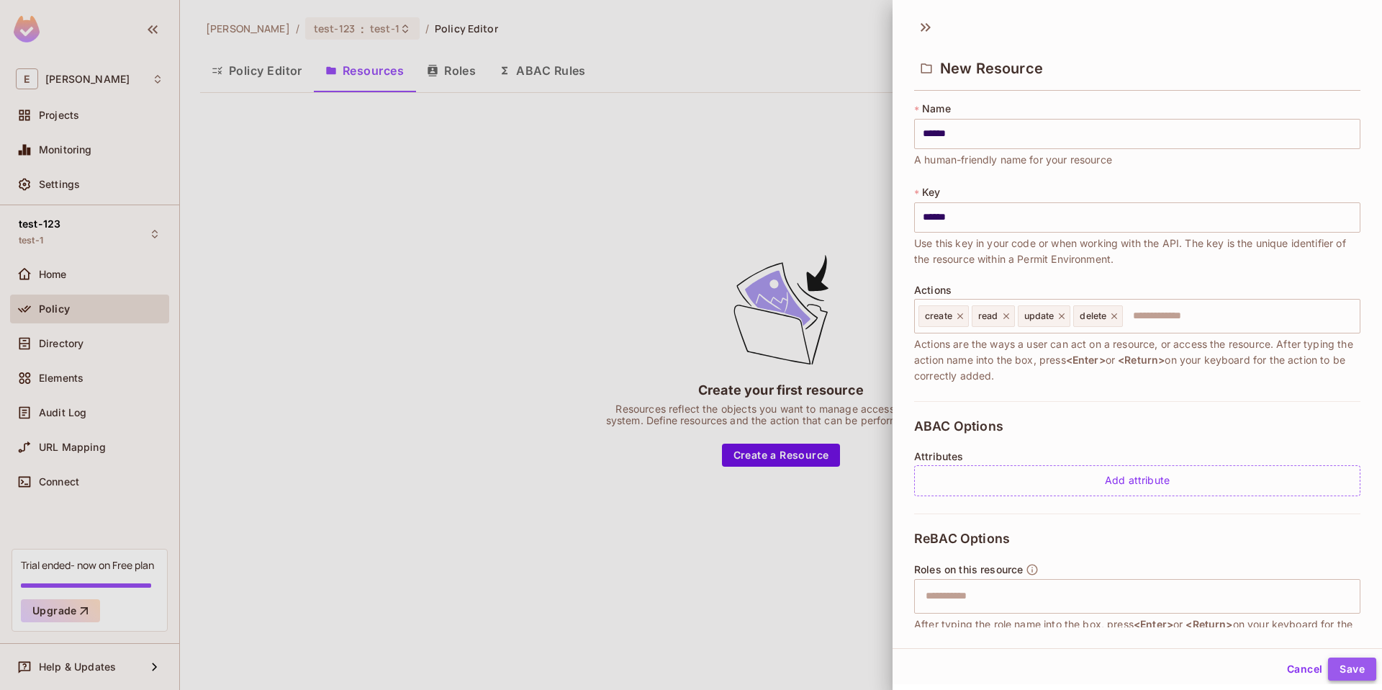
click at [1350, 665] on button "Save" at bounding box center [1352, 668] width 48 height 23
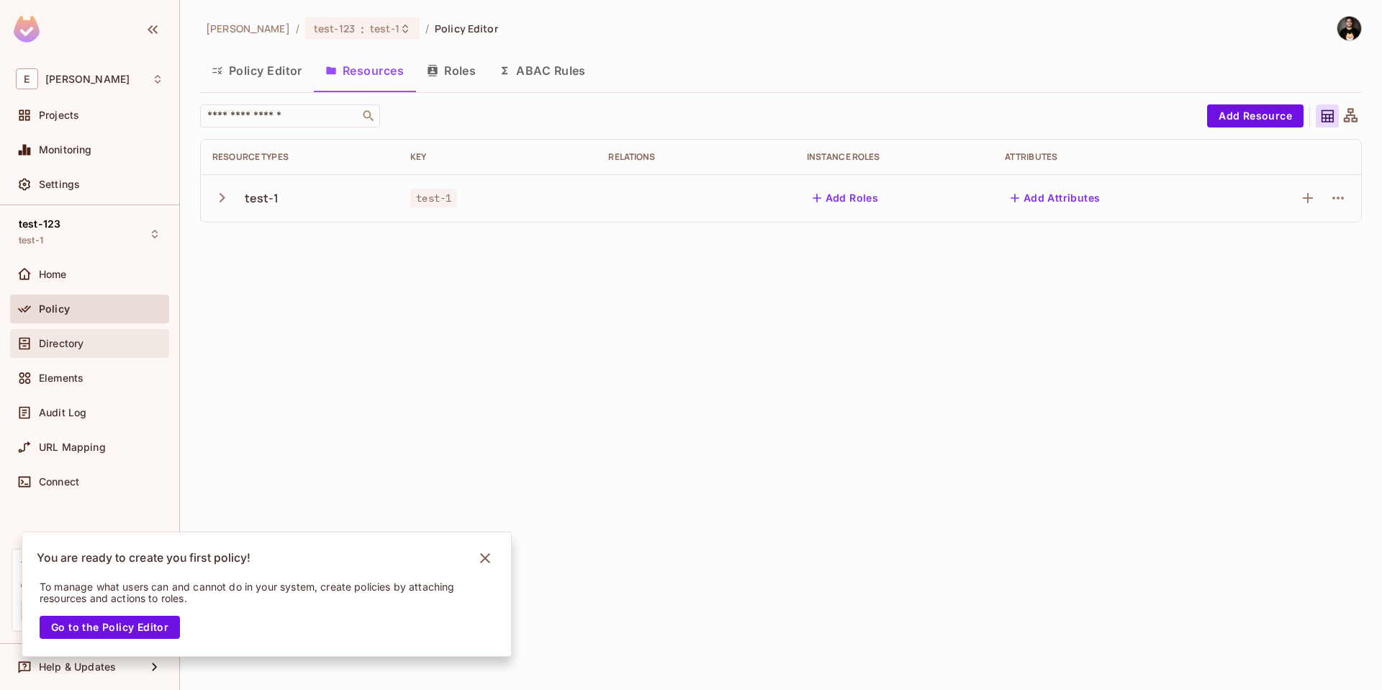
click at [81, 338] on span "Directory" at bounding box center [61, 344] width 45 height 12
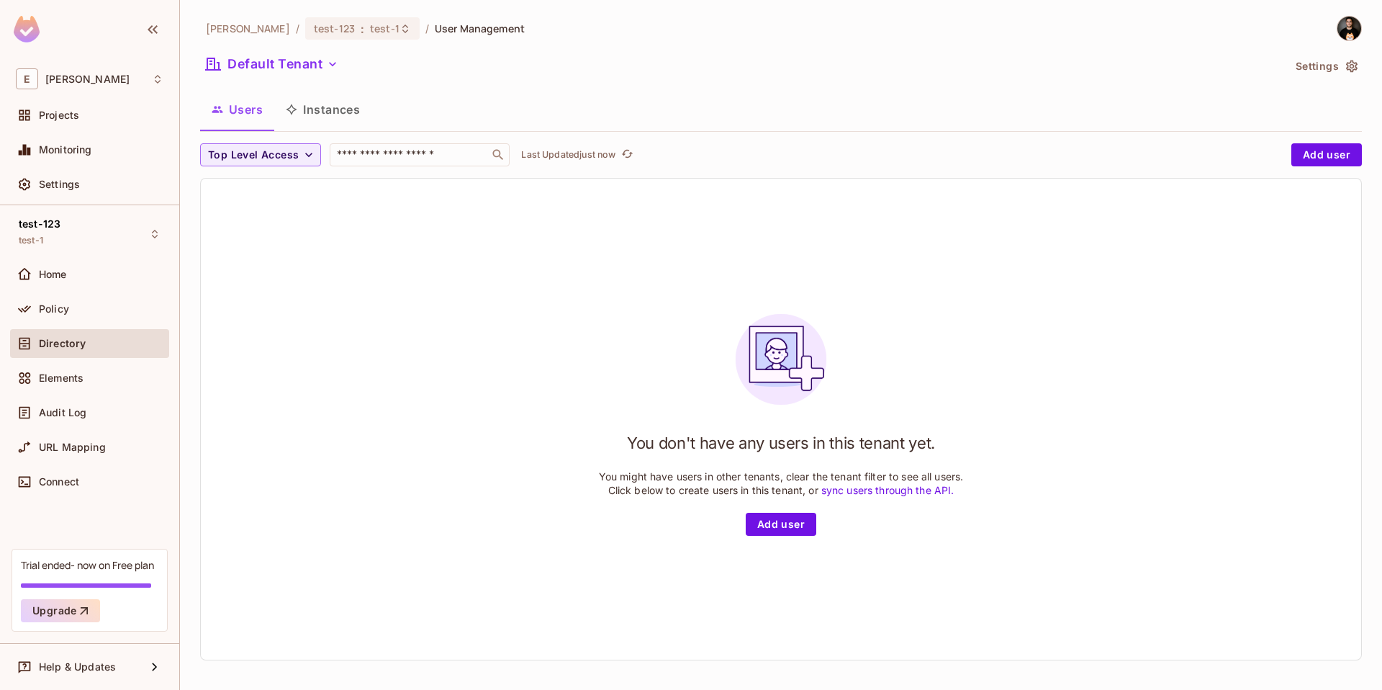
click at [1337, 30] on img at bounding box center [1349, 29] width 24 height 24
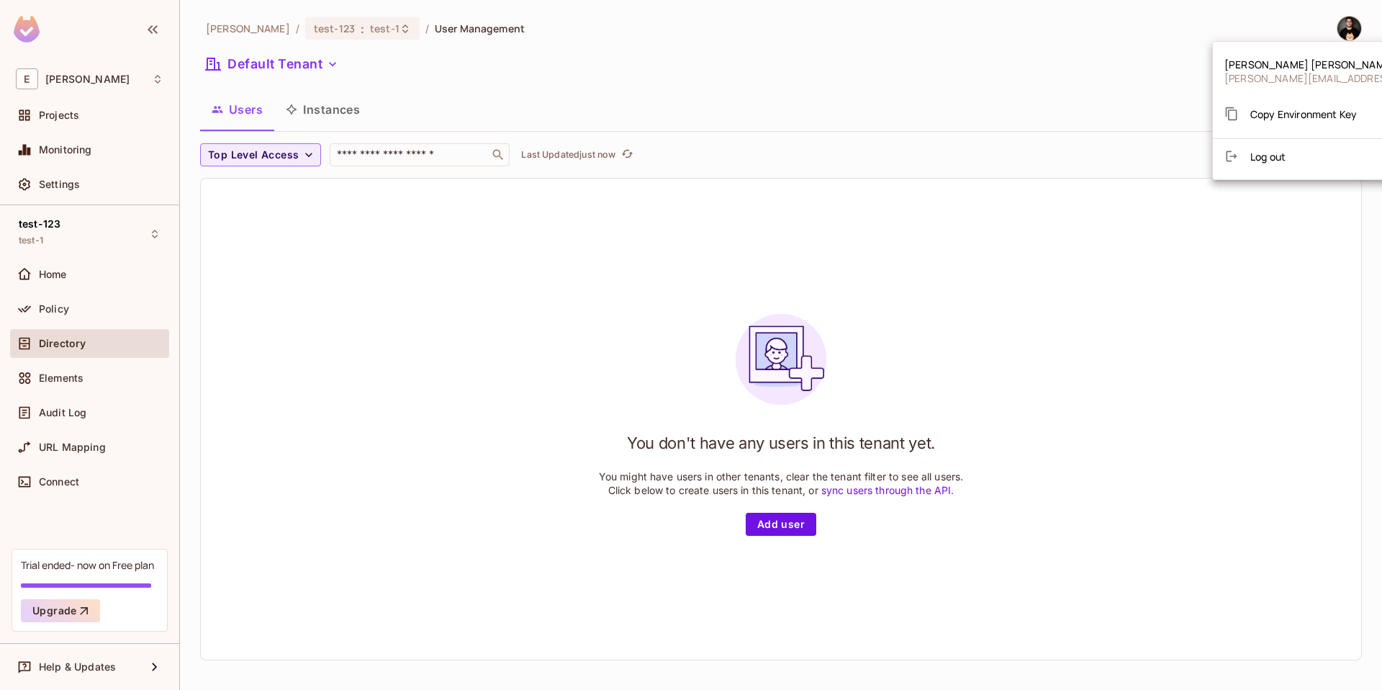
click at [1278, 148] on li "Log out" at bounding box center [1352, 156] width 278 height 23
